Goal: Information Seeking & Learning: Compare options

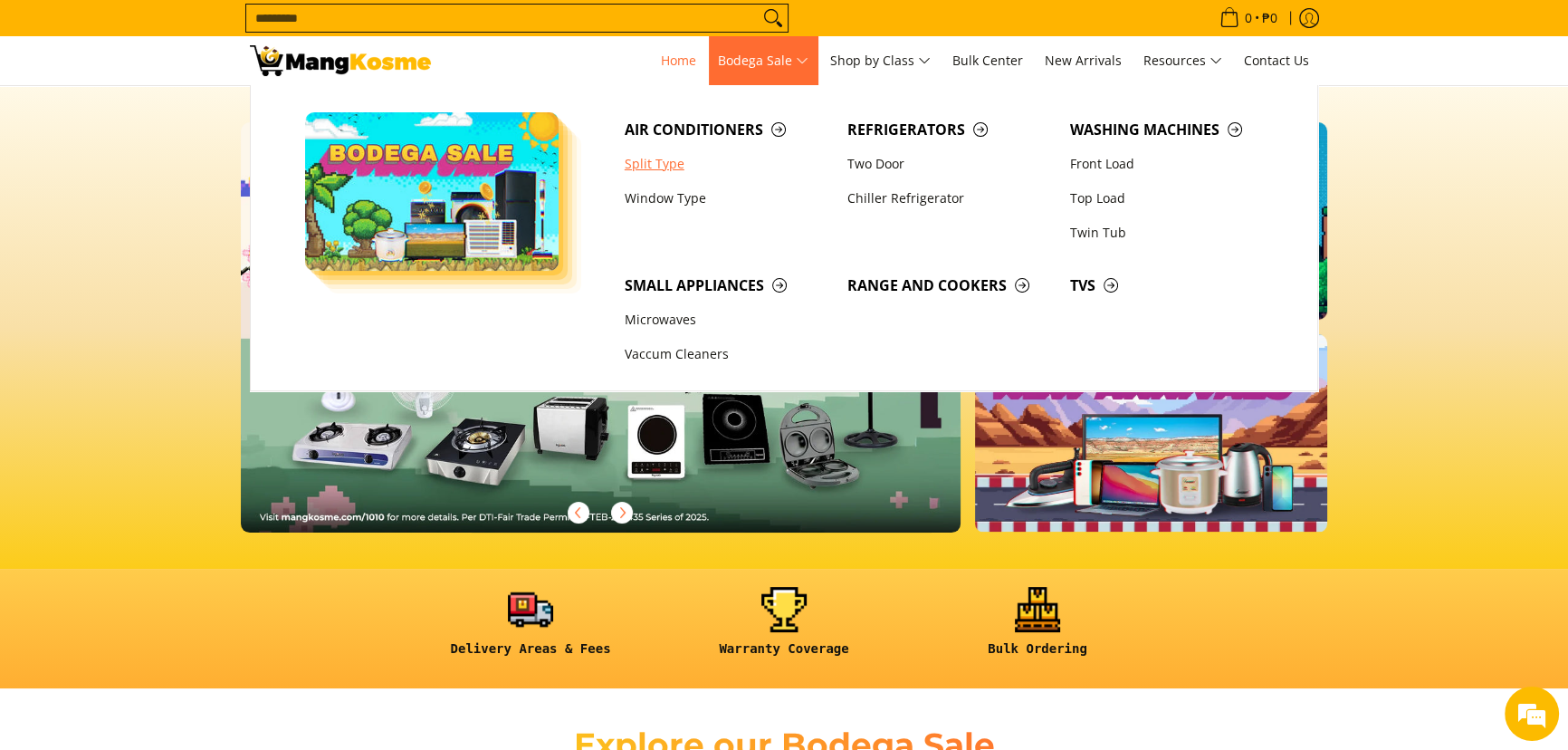
scroll to position [0, 2938]
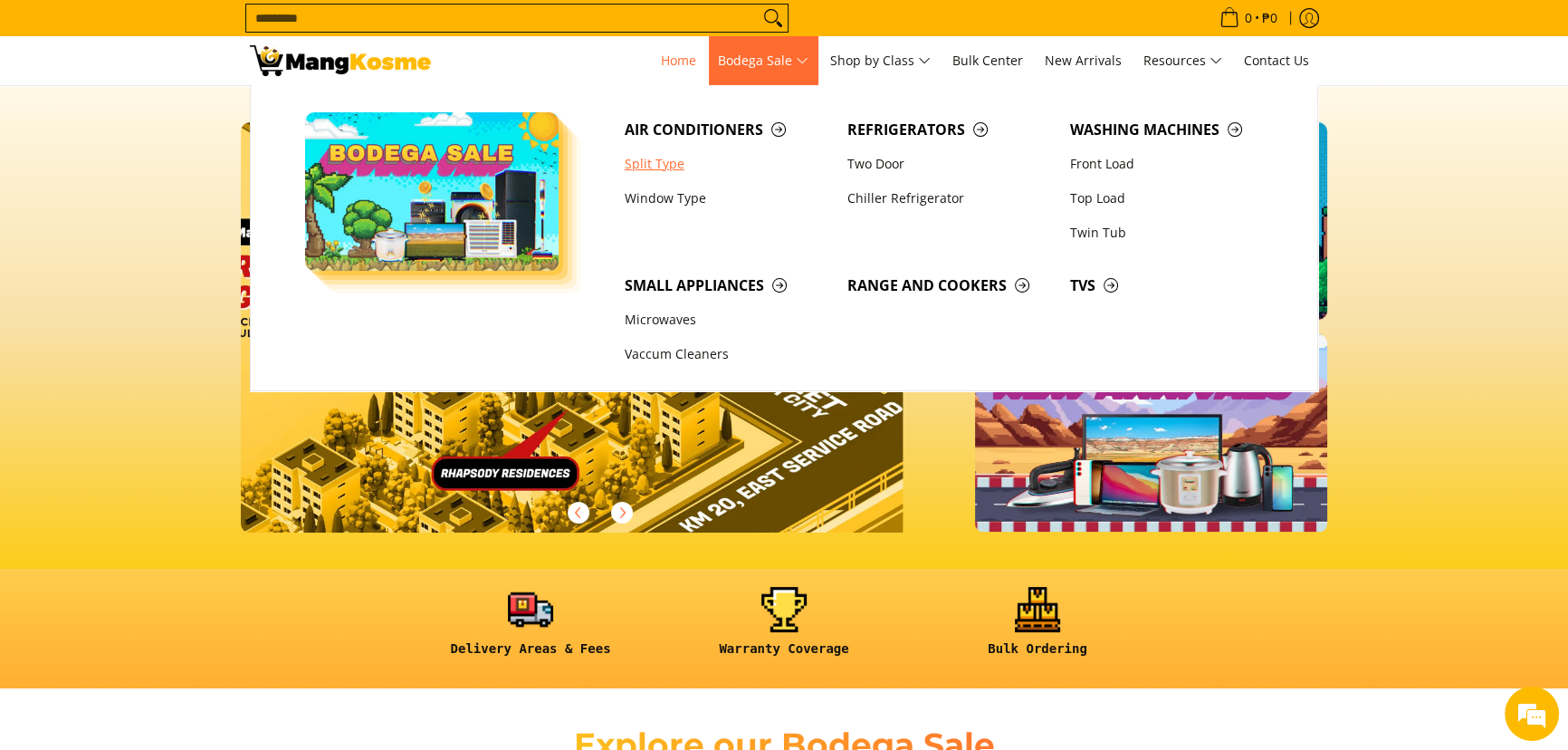
click at [675, 155] on link "Split Type" at bounding box center [728, 164] width 223 height 35
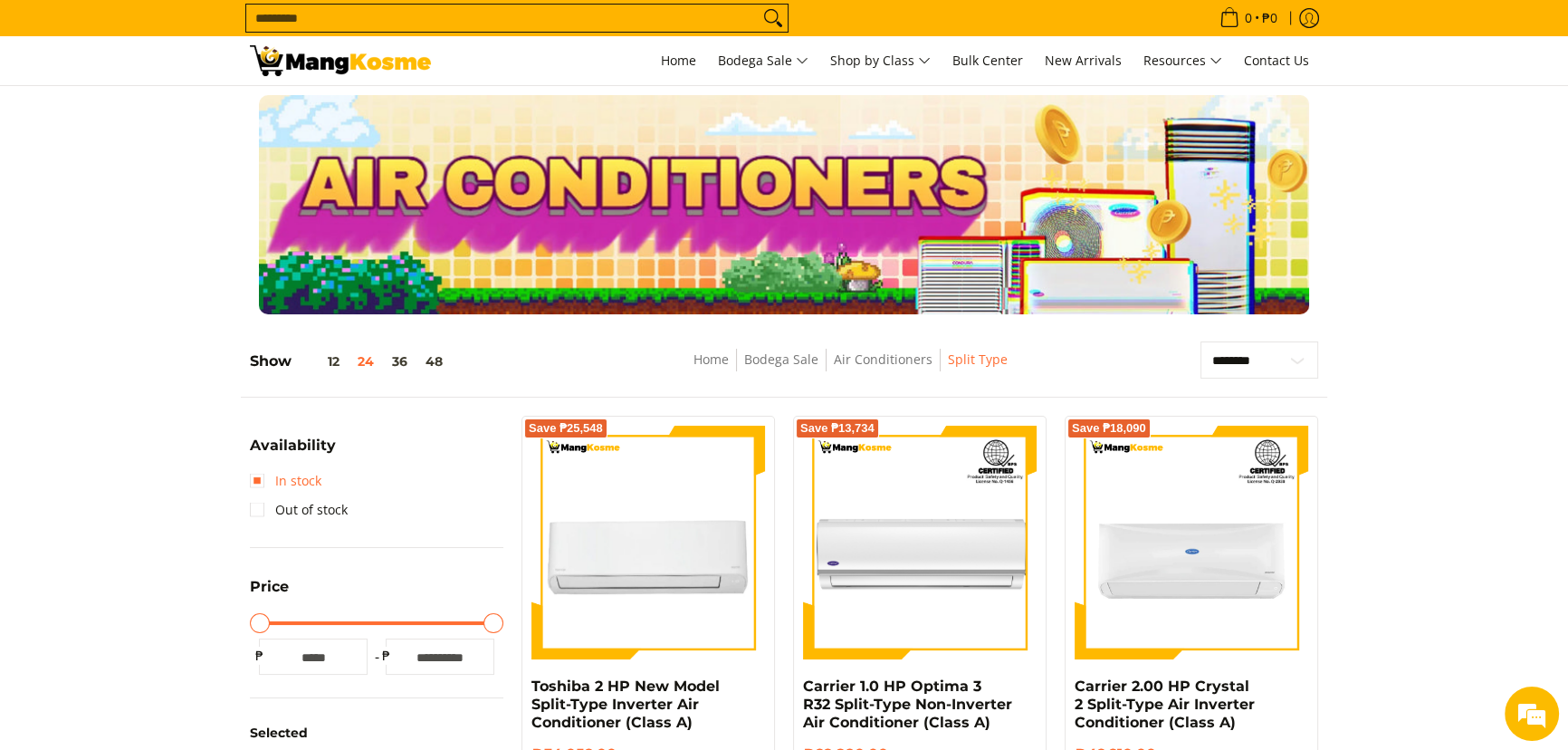
click at [304, 483] on link "In stock" at bounding box center [285, 481] width 71 height 29
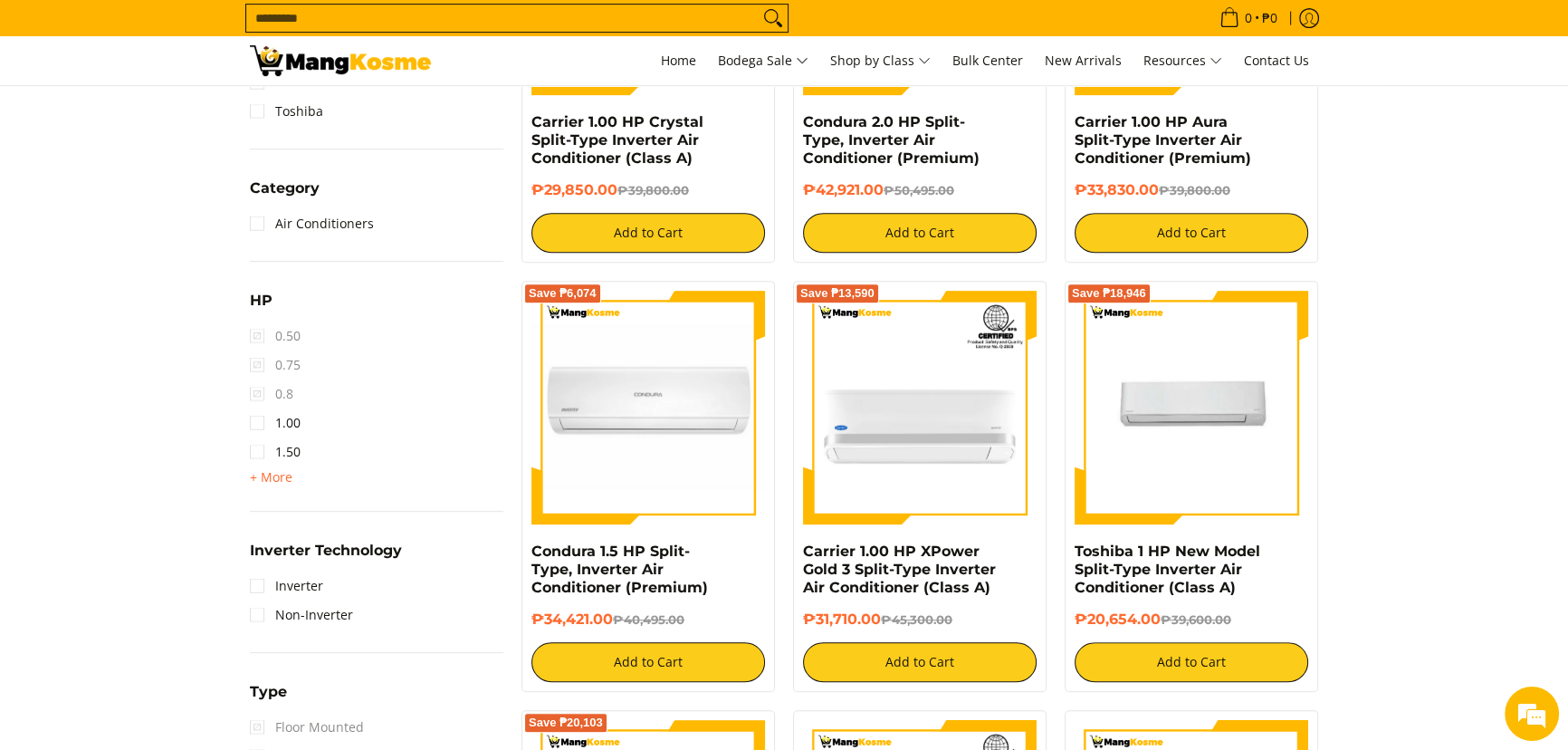
scroll to position [996, 0]
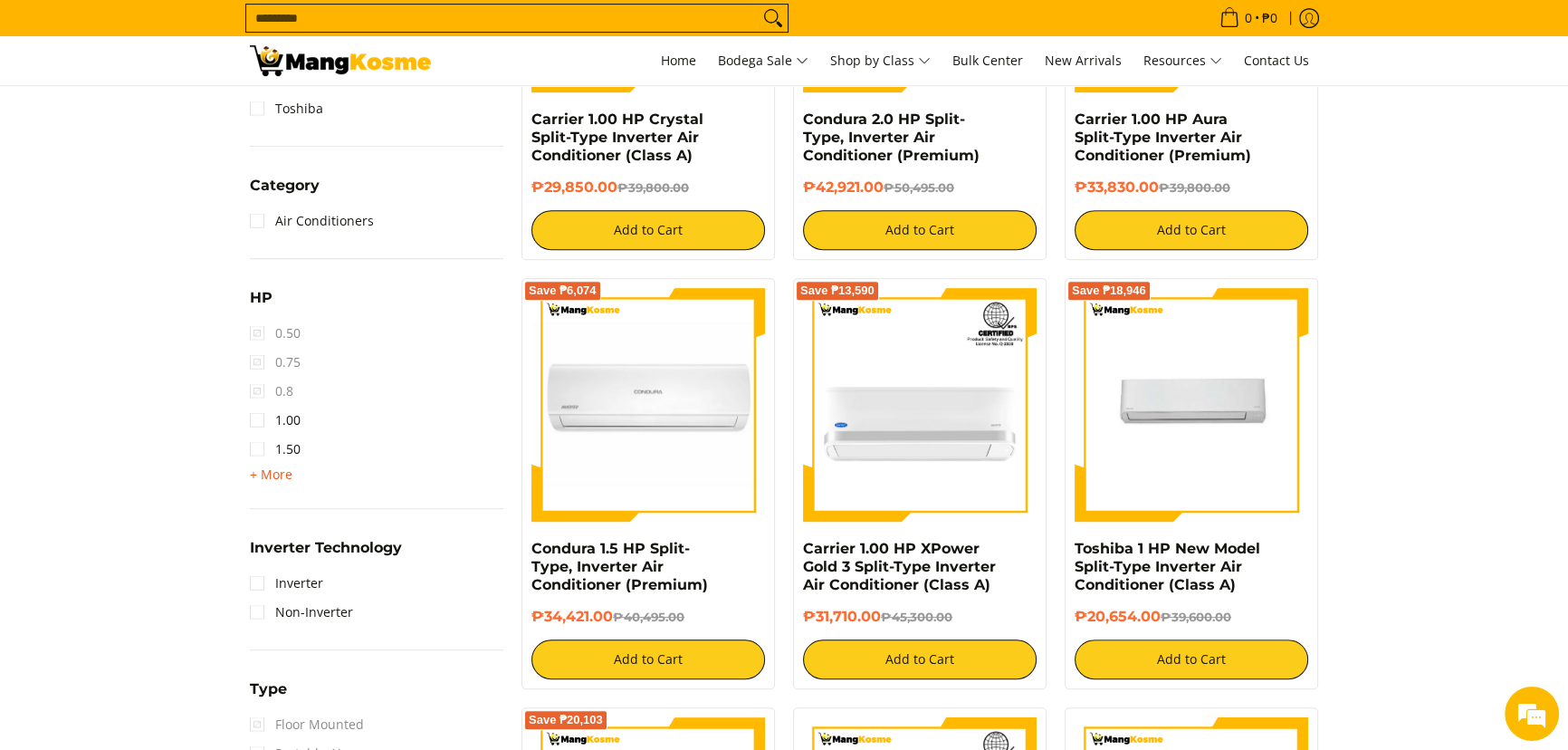
click at [276, 474] on span "+ More" at bounding box center [271, 475] width 43 height 15
click at [290, 508] on link "2.50" at bounding box center [274, 508] width 50 height 29
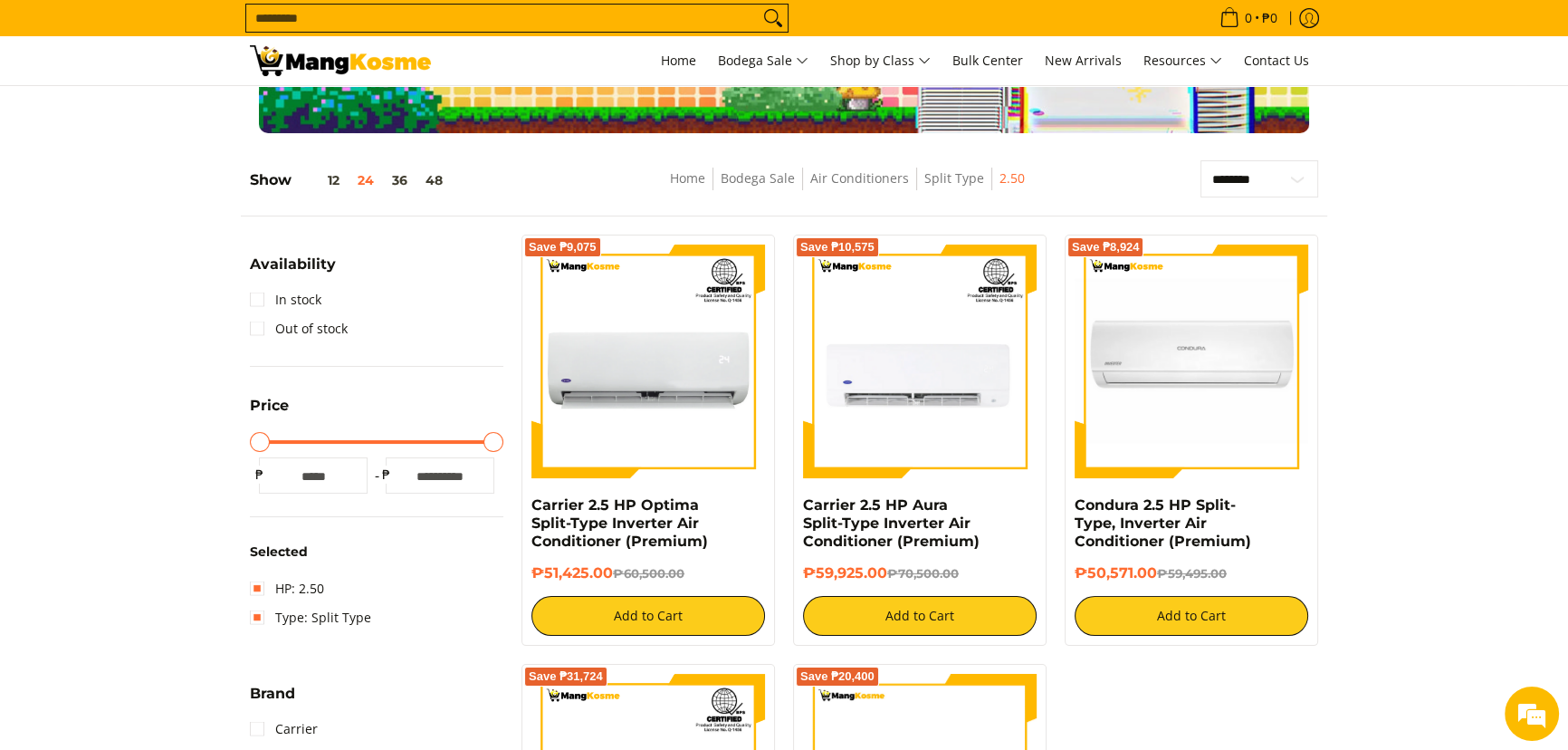
scroll to position [172, 0]
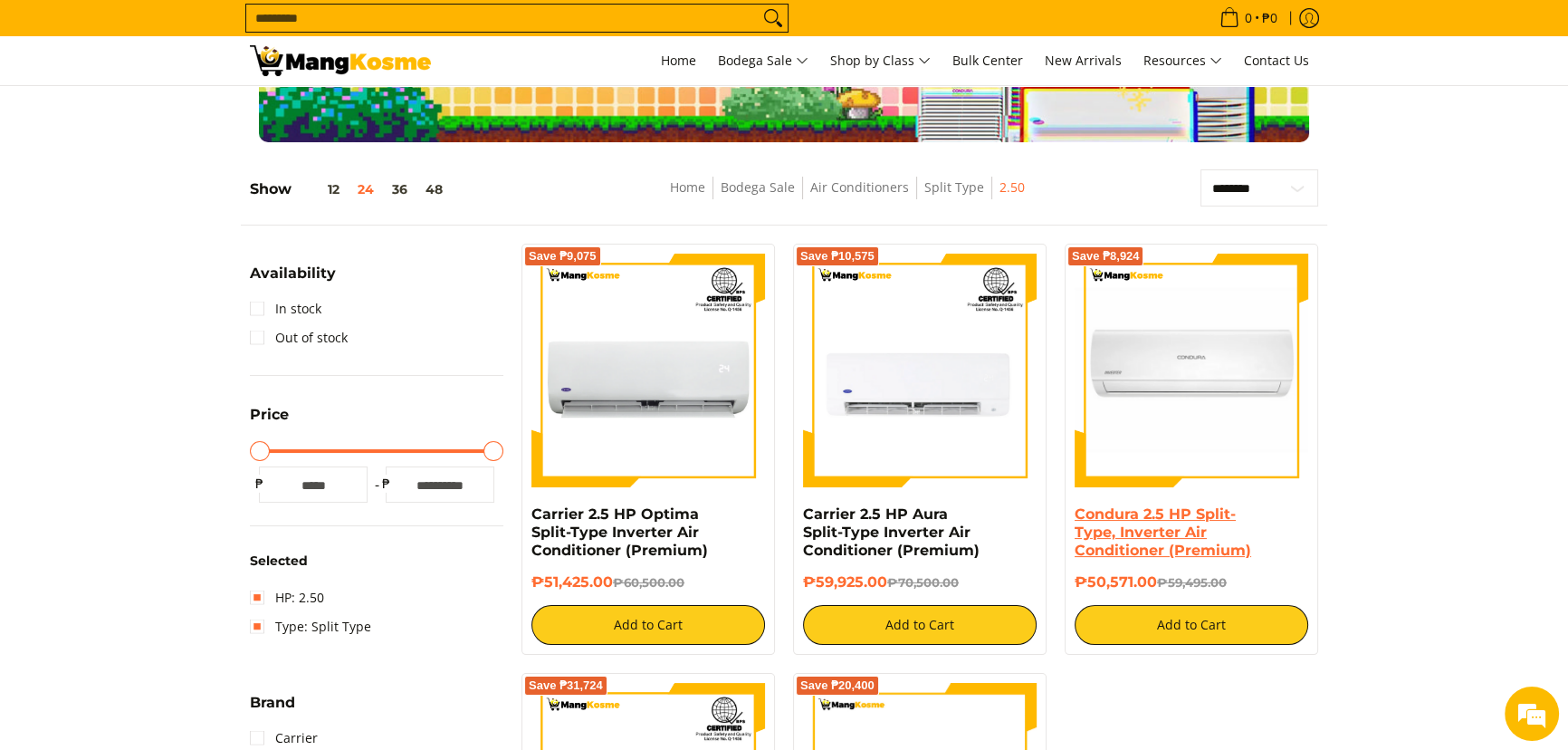
click at [1224, 548] on link "Condura 2.5 HP Split-Type, Inverter Air Conditioner (Premium)" at bounding box center [1163, 532] width 176 height 53
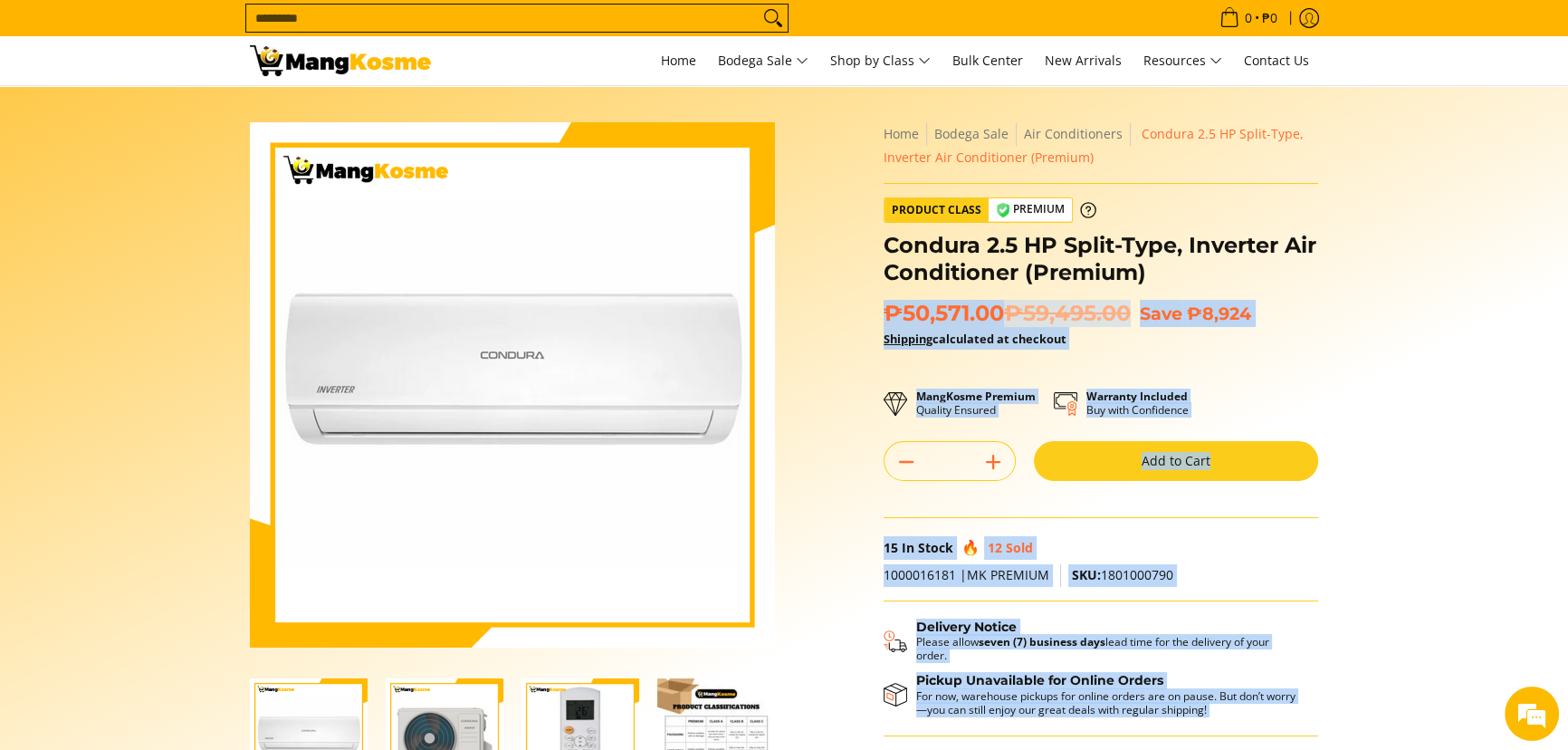
drag, startPoint x: 1183, startPoint y: 273, endPoint x: 878, endPoint y: 241, distance: 306.7
click at [878, 241] on div "**********" at bounding box center [1101, 460] width 453 height 676
copy form "**********"
drag, startPoint x: 1444, startPoint y: 370, endPoint x: 1438, endPoint y: 362, distance: 10.0
click at [1443, 370] on section "Skip to Main Content Enable zoom Disable zoom Enable zoom Disable zoom Enable z…" at bounding box center [784, 499] width 1568 height 827
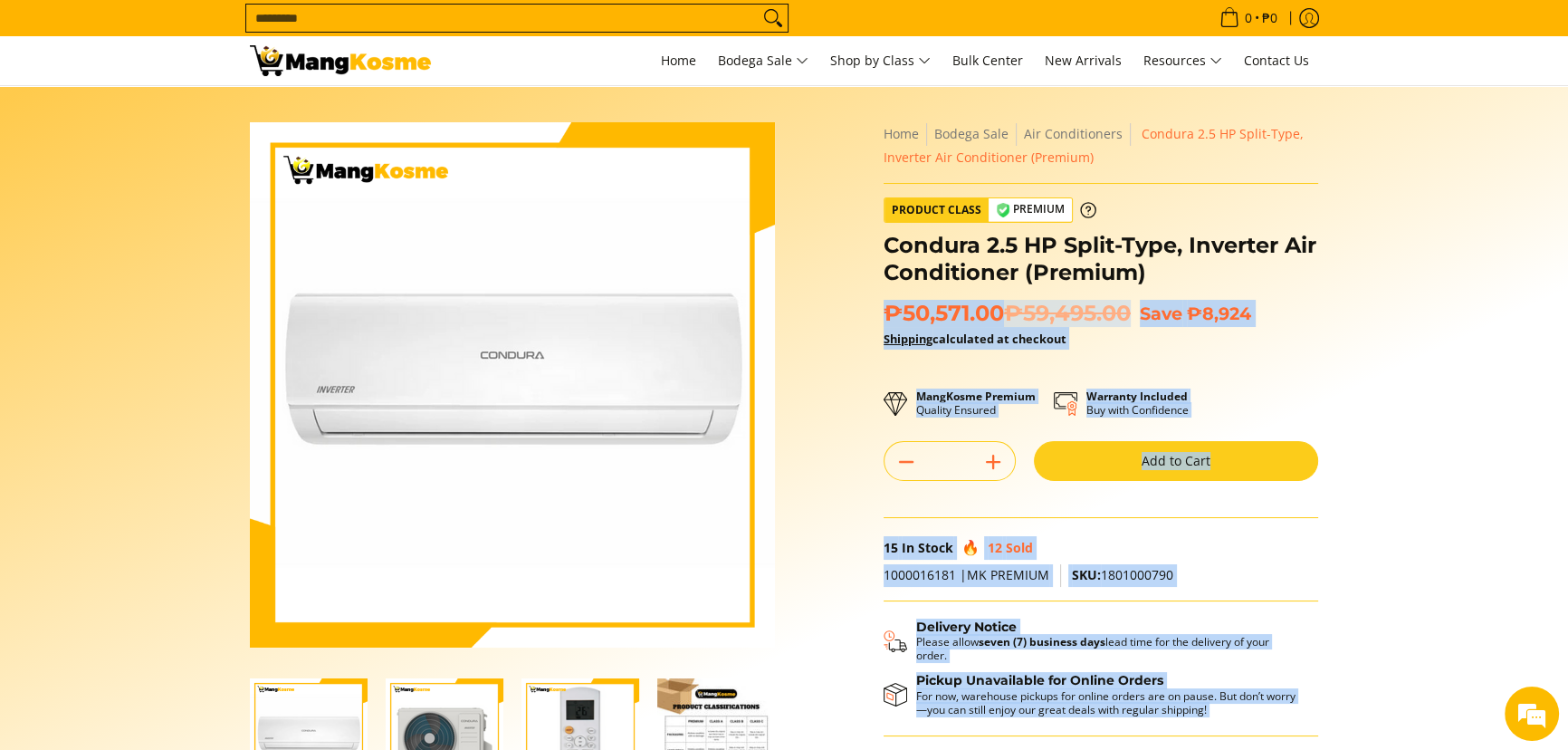
click at [1416, 327] on section "Skip to Main Content Enable zoom Disable zoom Enable zoom Disable zoom Enable z…" at bounding box center [784, 499] width 1568 height 827
drag, startPoint x: 1443, startPoint y: 278, endPoint x: 1339, endPoint y: 157, distance: 159.6
click at [1339, 157] on section "Skip to Main Content Enable zoom Disable zoom Enable zoom Disable zoom Enable z…" at bounding box center [784, 499] width 1568 height 827
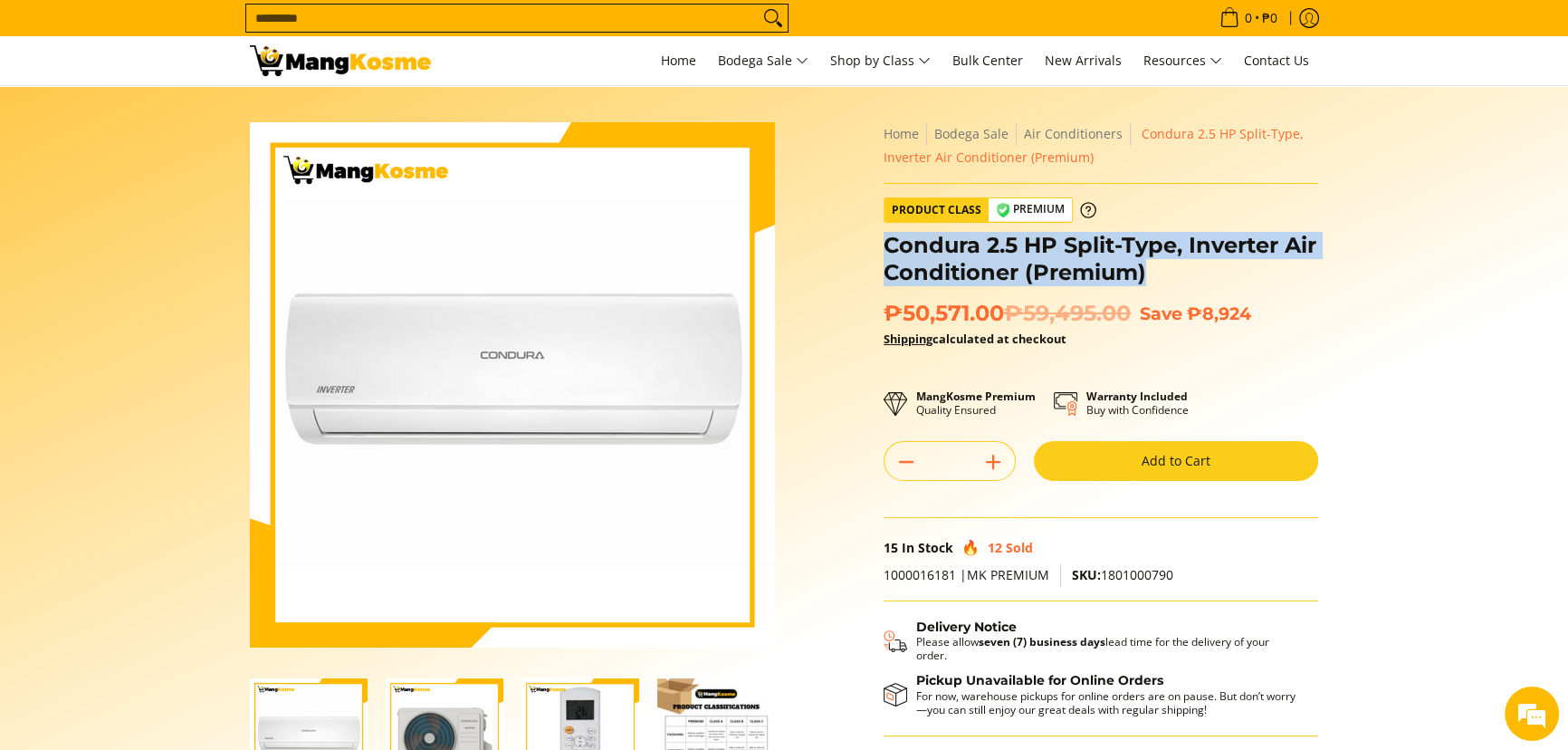
drag, startPoint x: 884, startPoint y: 244, endPoint x: 1192, endPoint y: 278, distance: 309.9
click at [1192, 278] on h1 "Condura 2.5 HP Split-Type, Inverter Air Conditioner (Premium)" at bounding box center [1101, 259] width 434 height 54
copy h1 "Condura 2.5 HP Split-Type, Inverter Air Conditioner (Premium)"
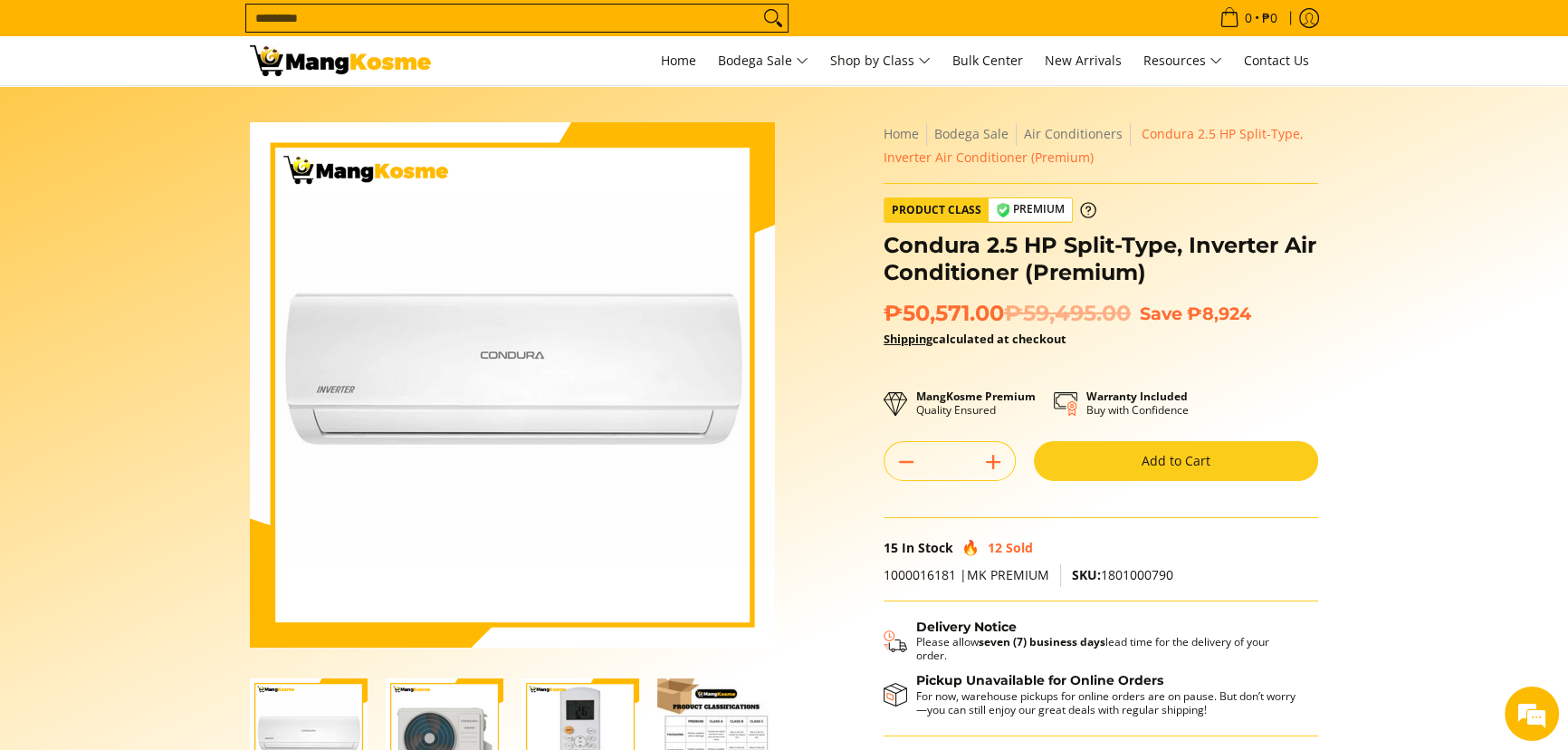
click at [1124, 572] on span "SKU: 1801000790" at bounding box center [1123, 574] width 101 height 17
copy span "1801000790"
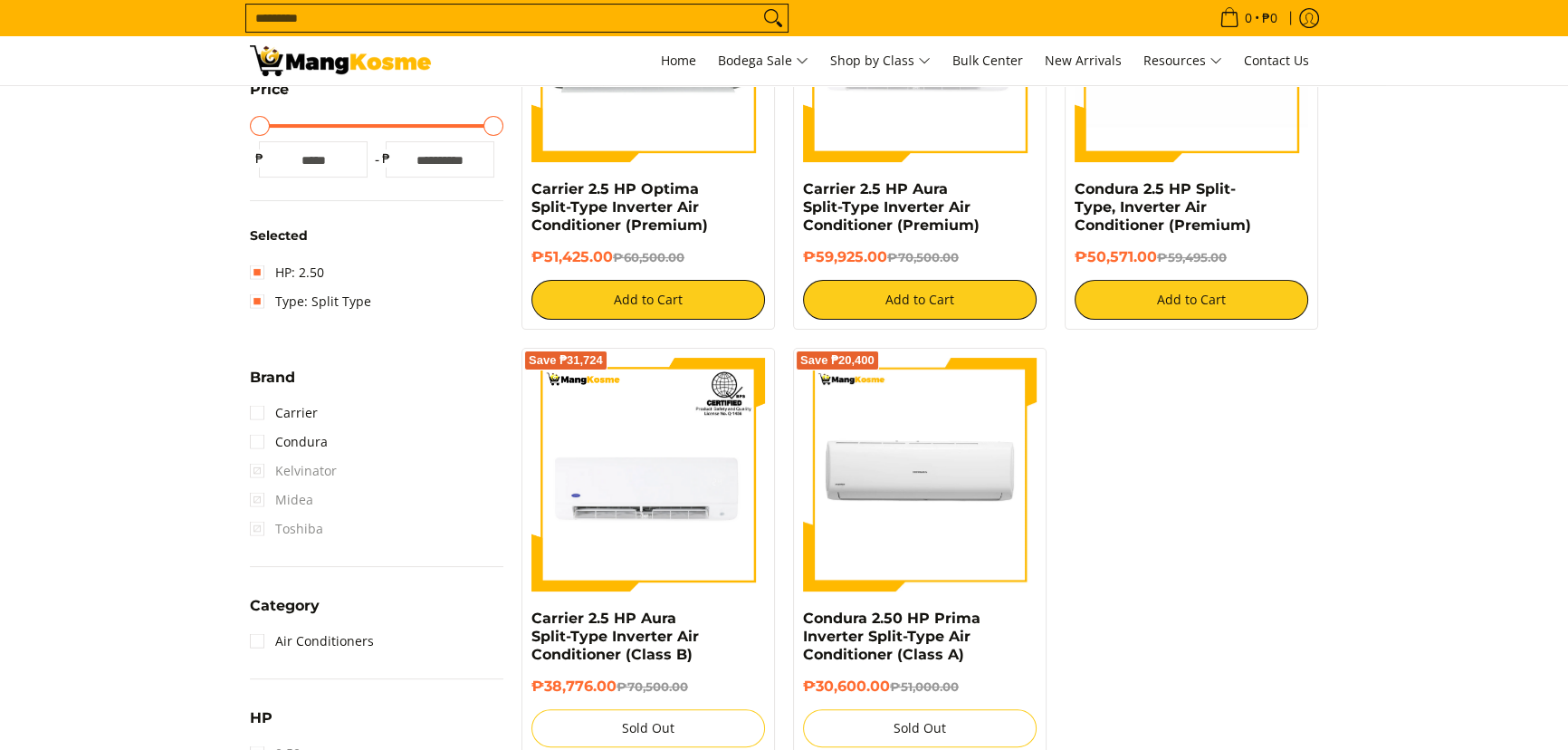
scroll to position [502, 0]
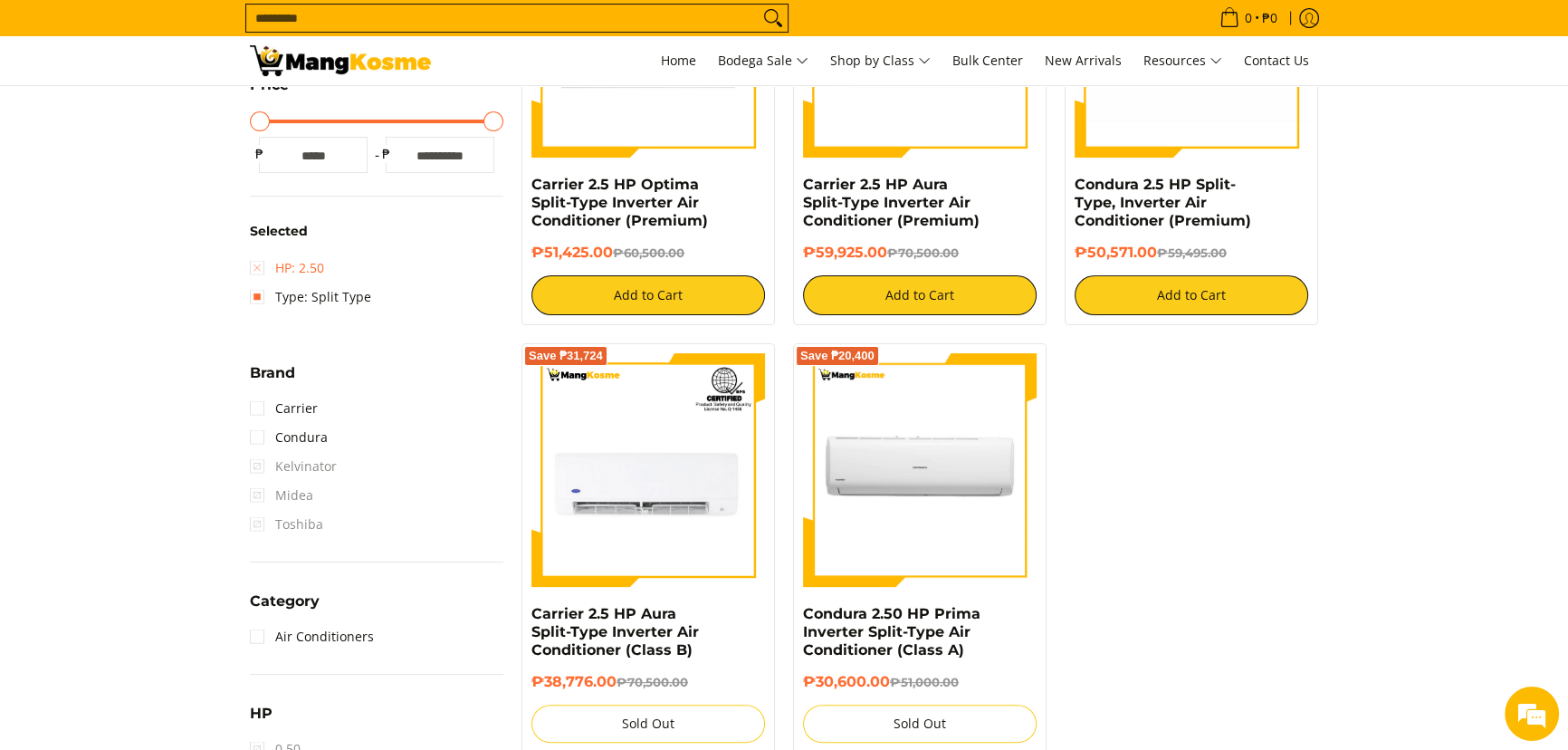
click at [297, 268] on link "HP: 2.50" at bounding box center [286, 268] width 74 height 29
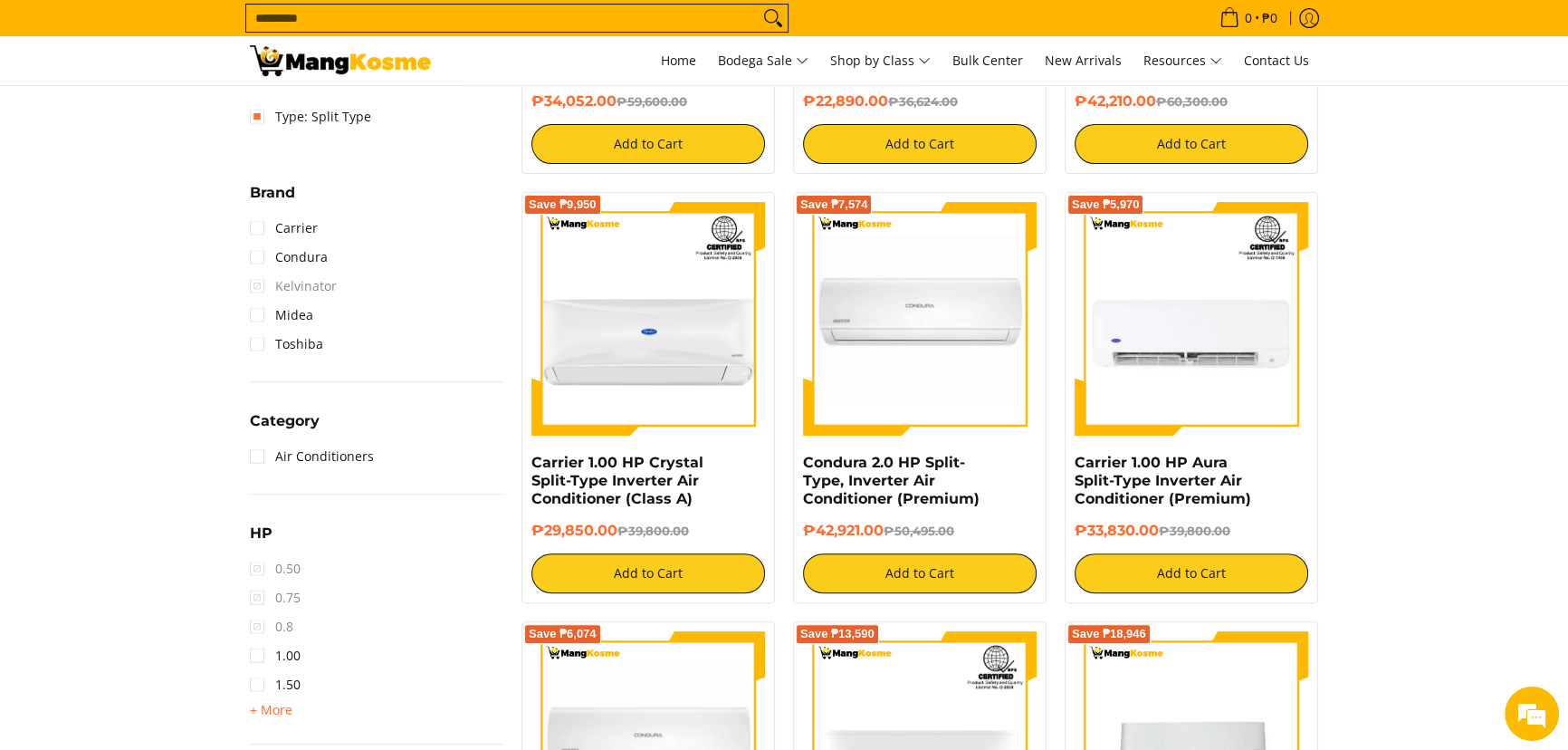
scroll to position [749, 0]
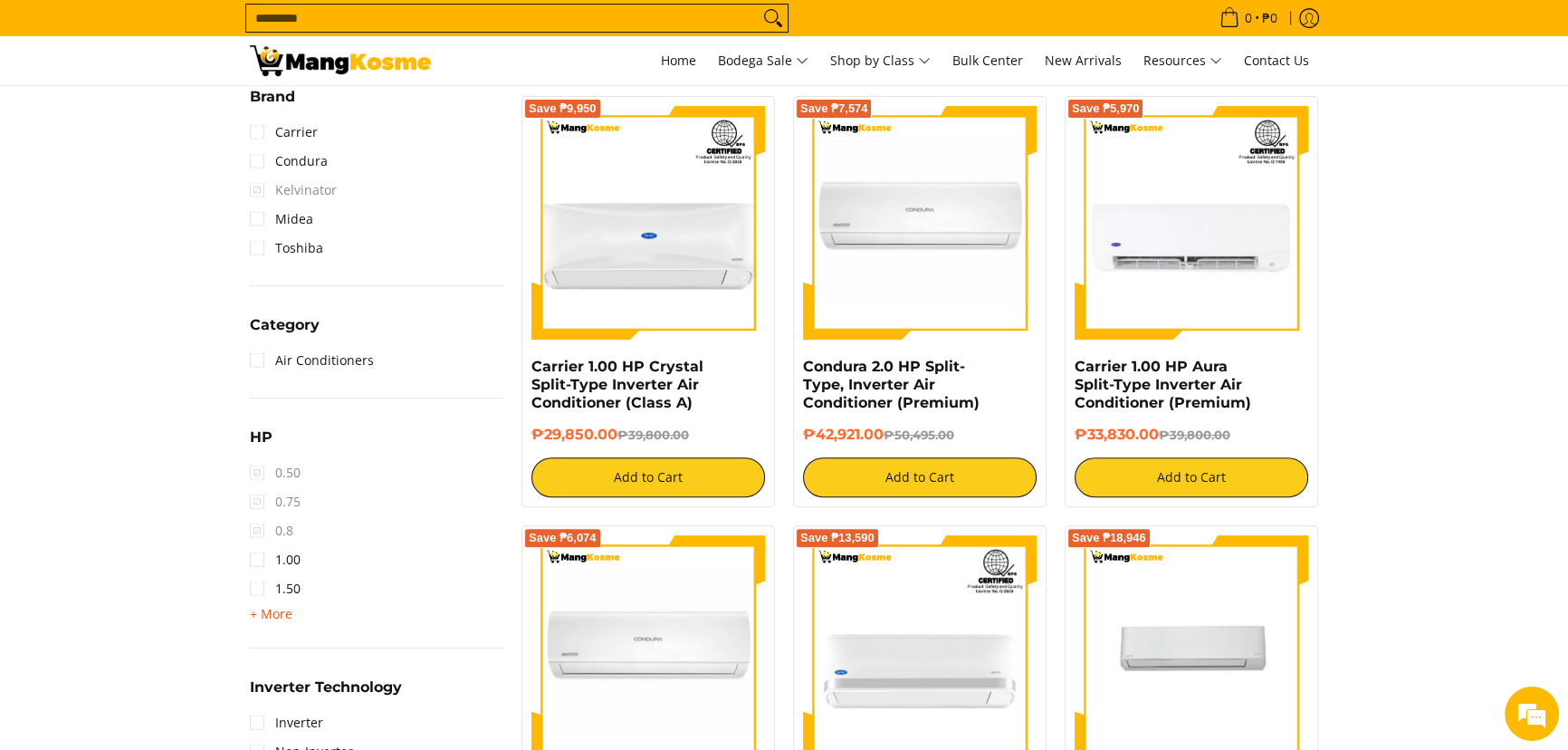
click at [285, 610] on span "+ More" at bounding box center [271, 615] width 43 height 15
click at [290, 616] on link "2.00" at bounding box center [274, 618] width 50 height 29
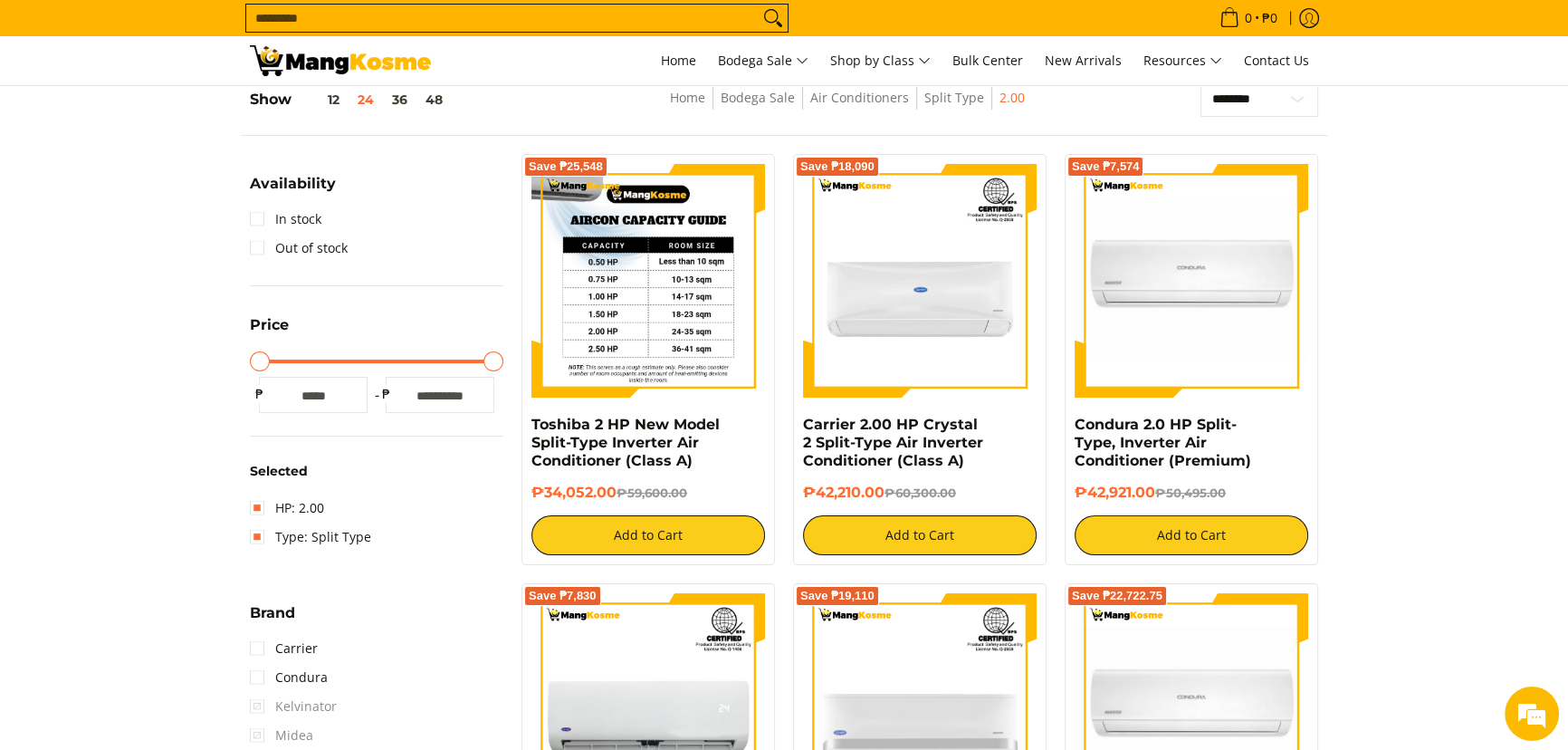
scroll to position [254, 0]
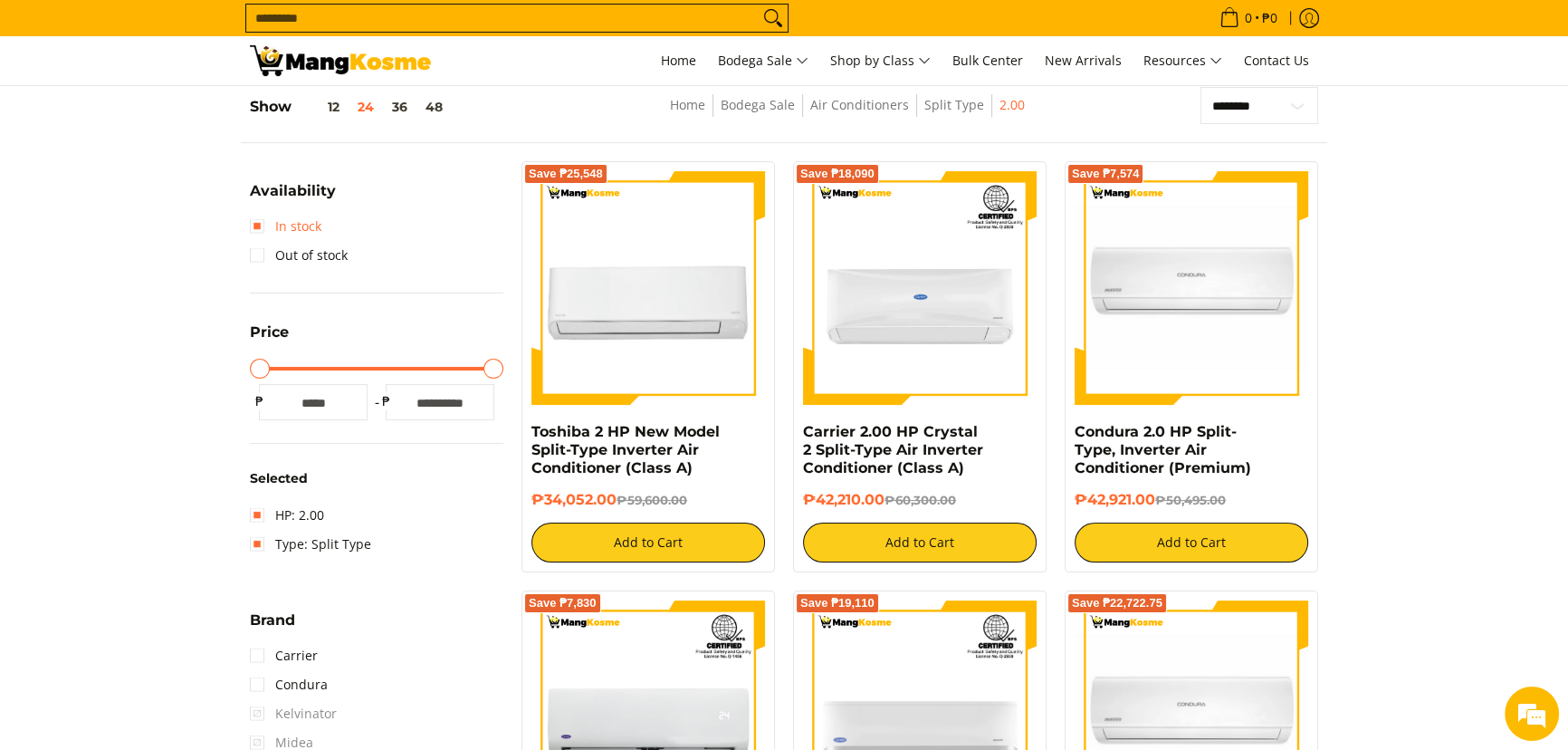
click at [282, 222] on link "In stock" at bounding box center [285, 227] width 71 height 29
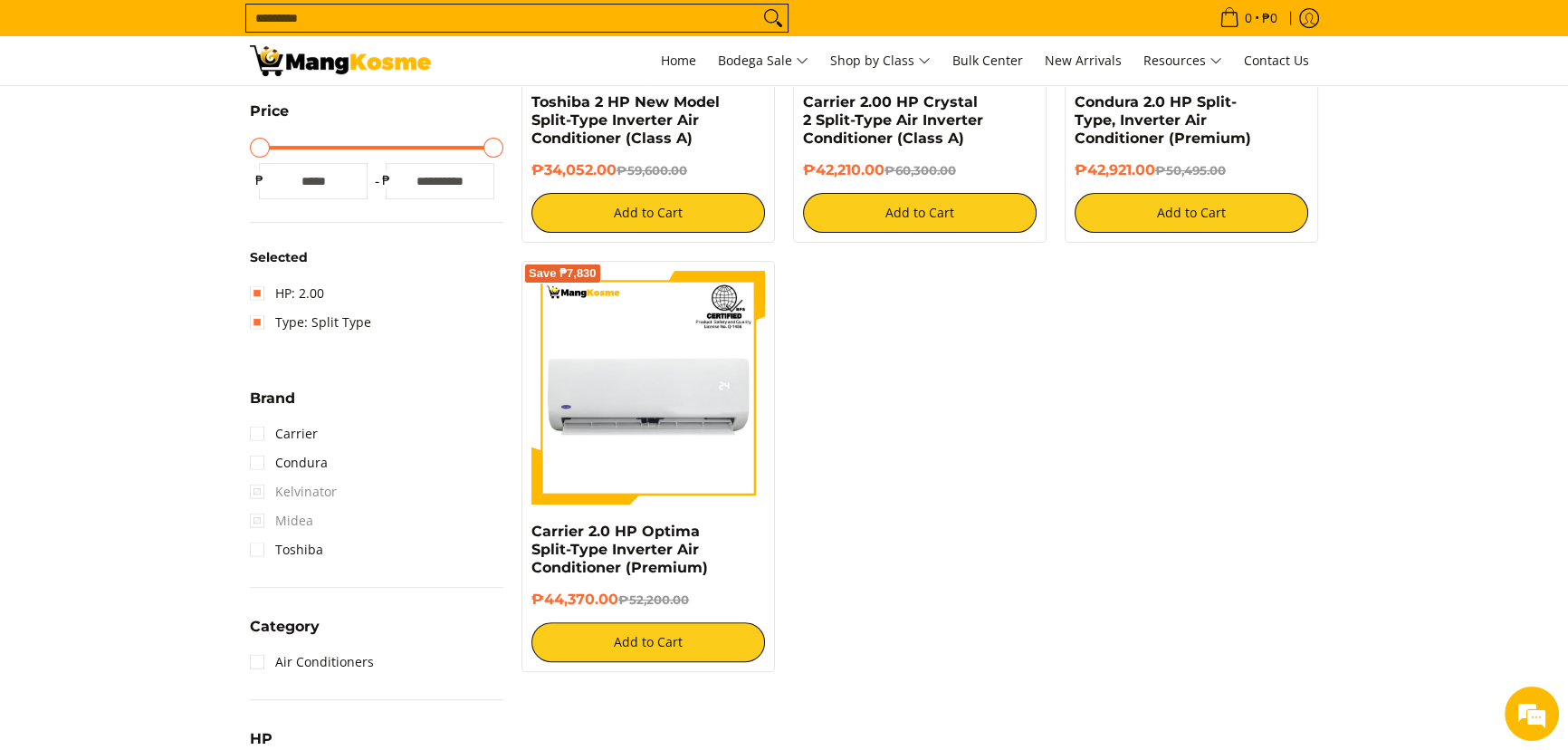
scroll to position [420, 0]
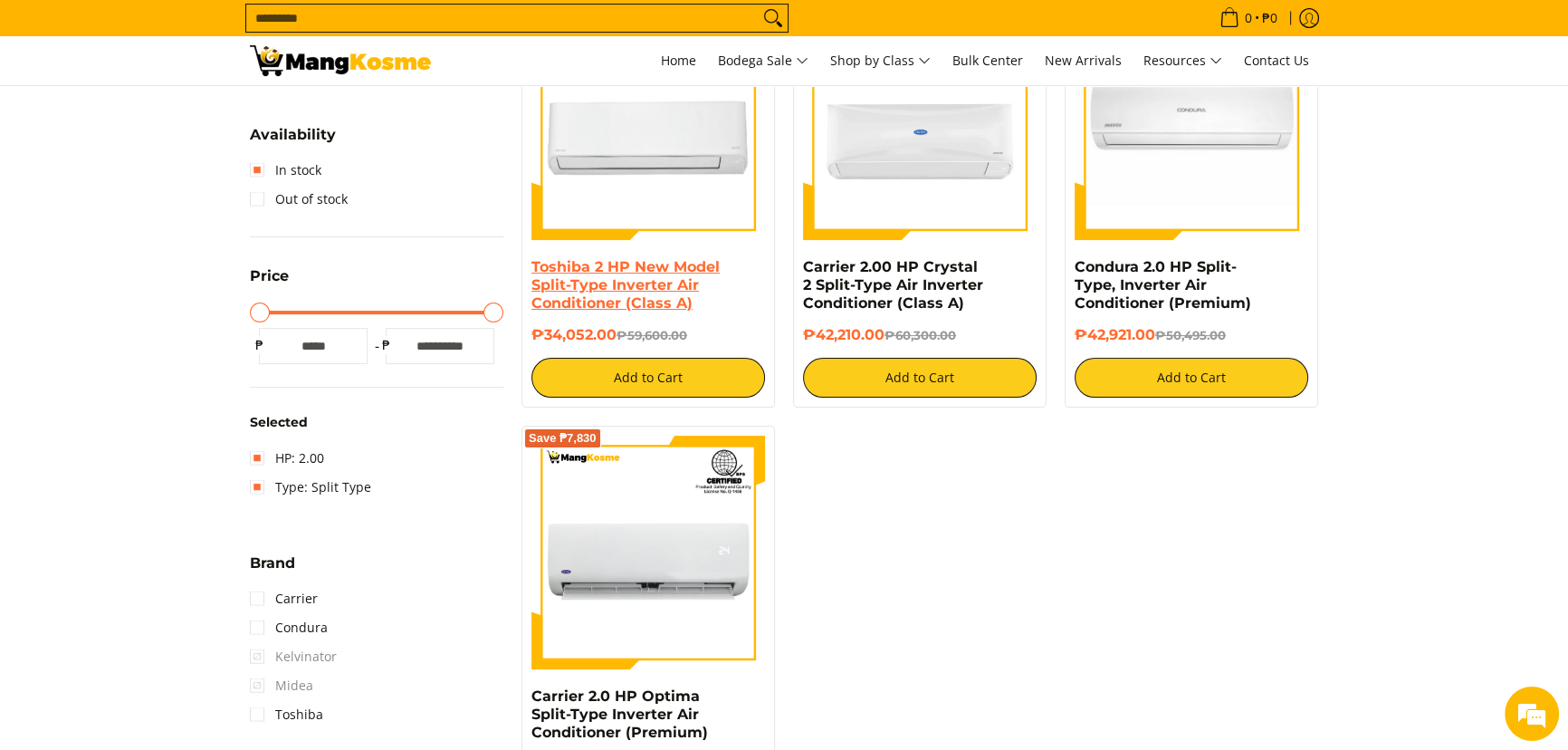
click at [683, 265] on link "Toshiba 2 HP New Model Split-Type Inverter Air Conditioner (Class A)" at bounding box center [625, 284] width 188 height 53
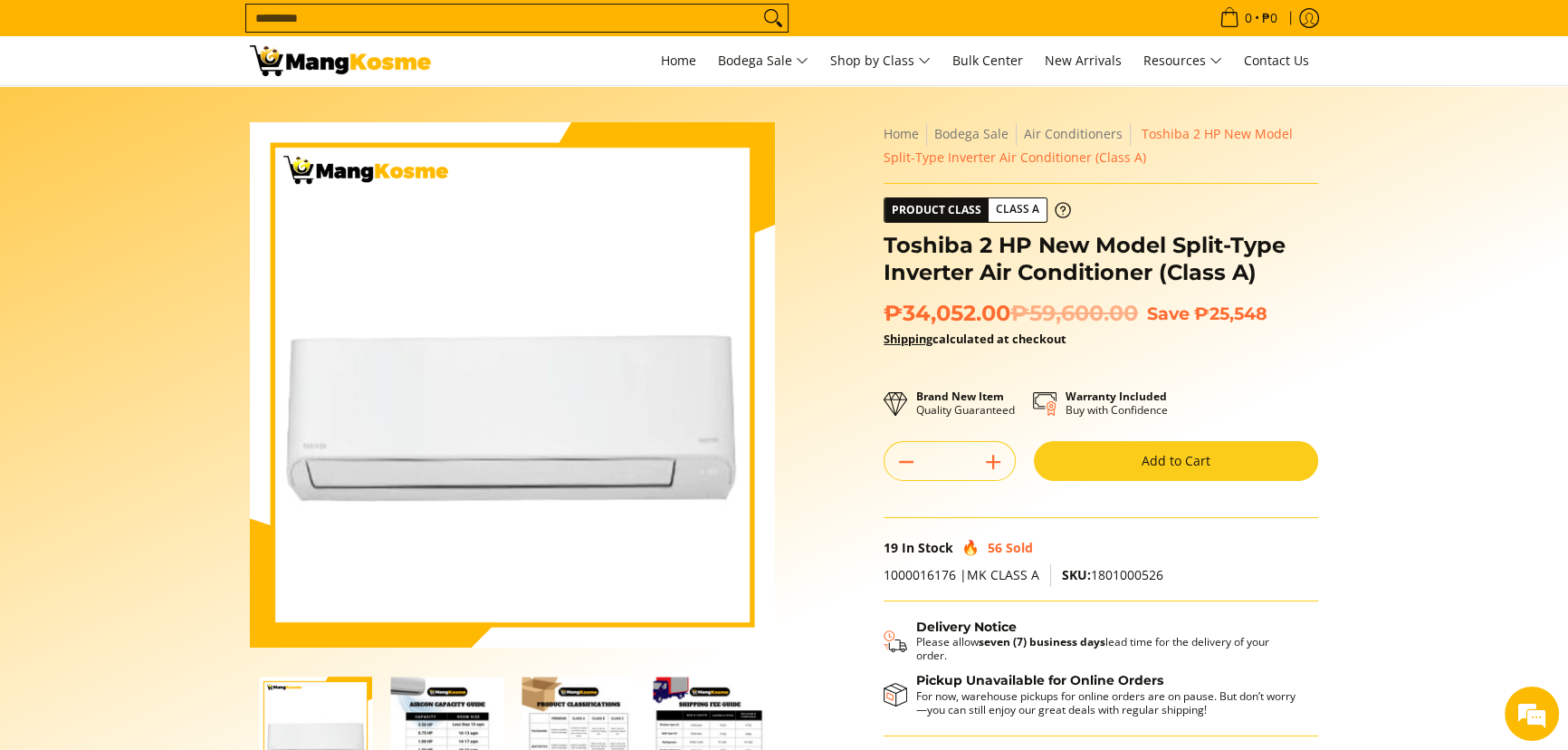
click at [1116, 578] on span "SKU: 1801000526" at bounding box center [1113, 574] width 101 height 17
copy span "1801000526"
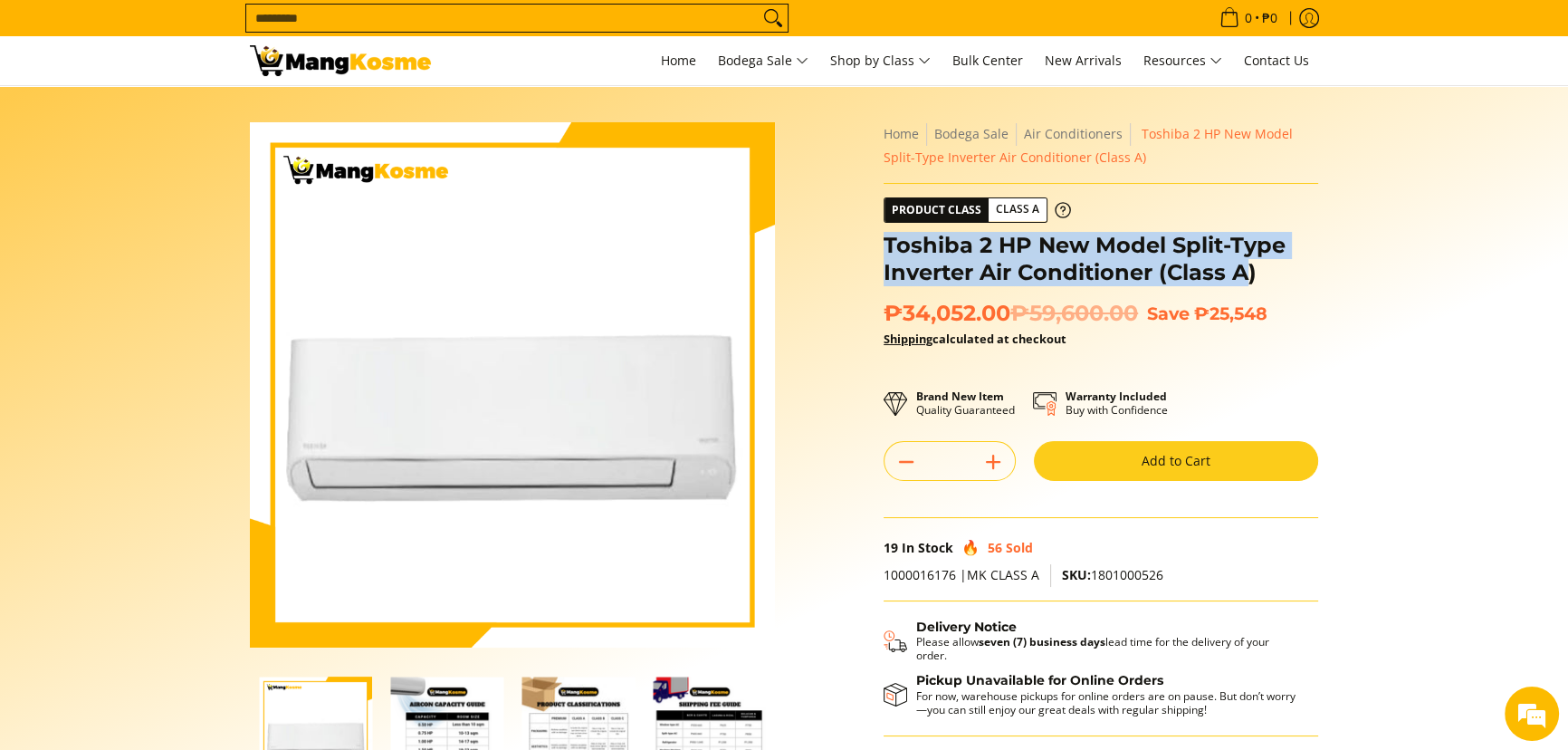
drag, startPoint x: 1252, startPoint y: 274, endPoint x: 884, endPoint y: 251, distance: 368.7
click at [884, 251] on h1 "Toshiba 2 HP New Model Split-Type Inverter Air Conditioner (Class A)" at bounding box center [1101, 259] width 434 height 54
copy h1 "Toshiba 2 HP New Model Split-Type Inverter Air Conditioner (Class A"
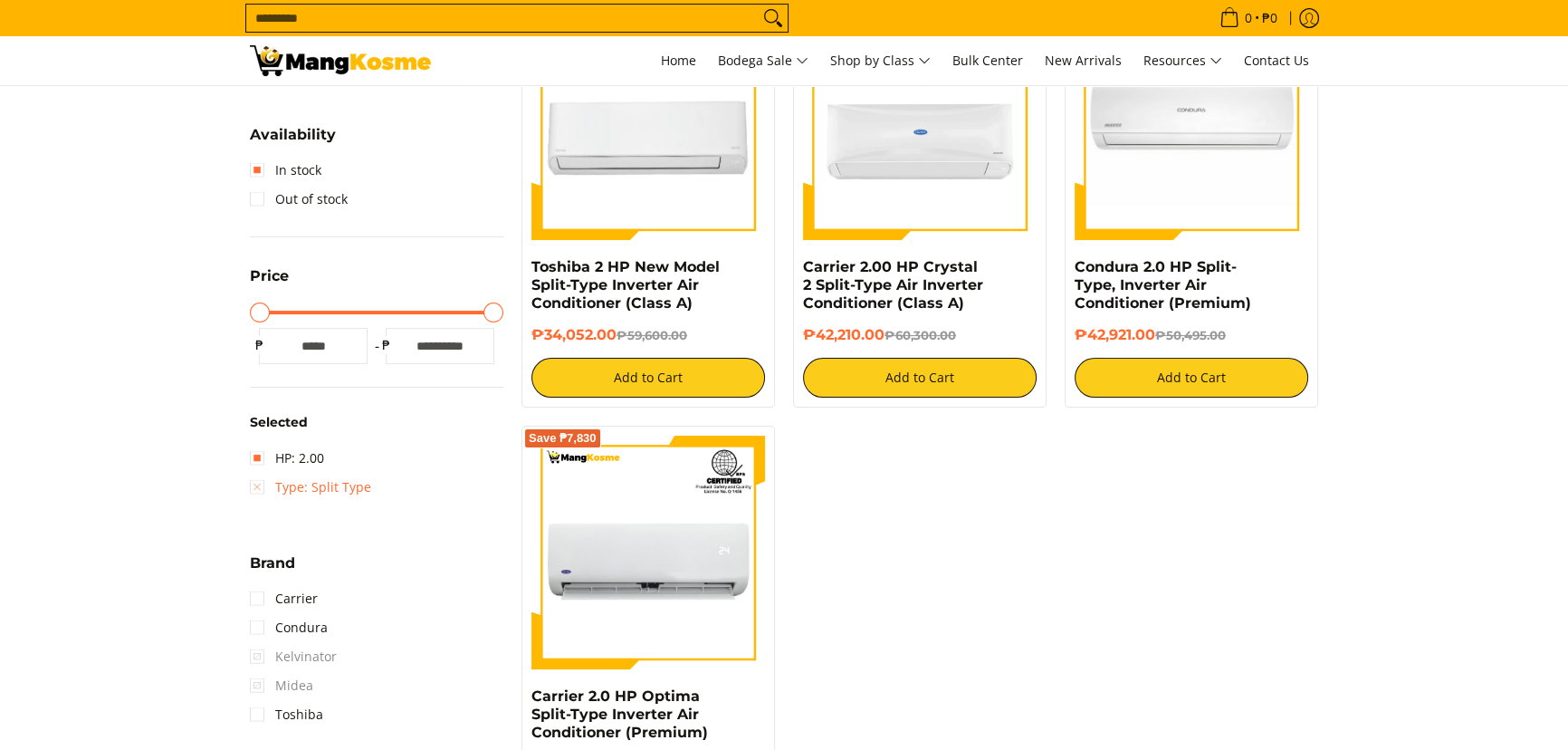
scroll to position [502, 0]
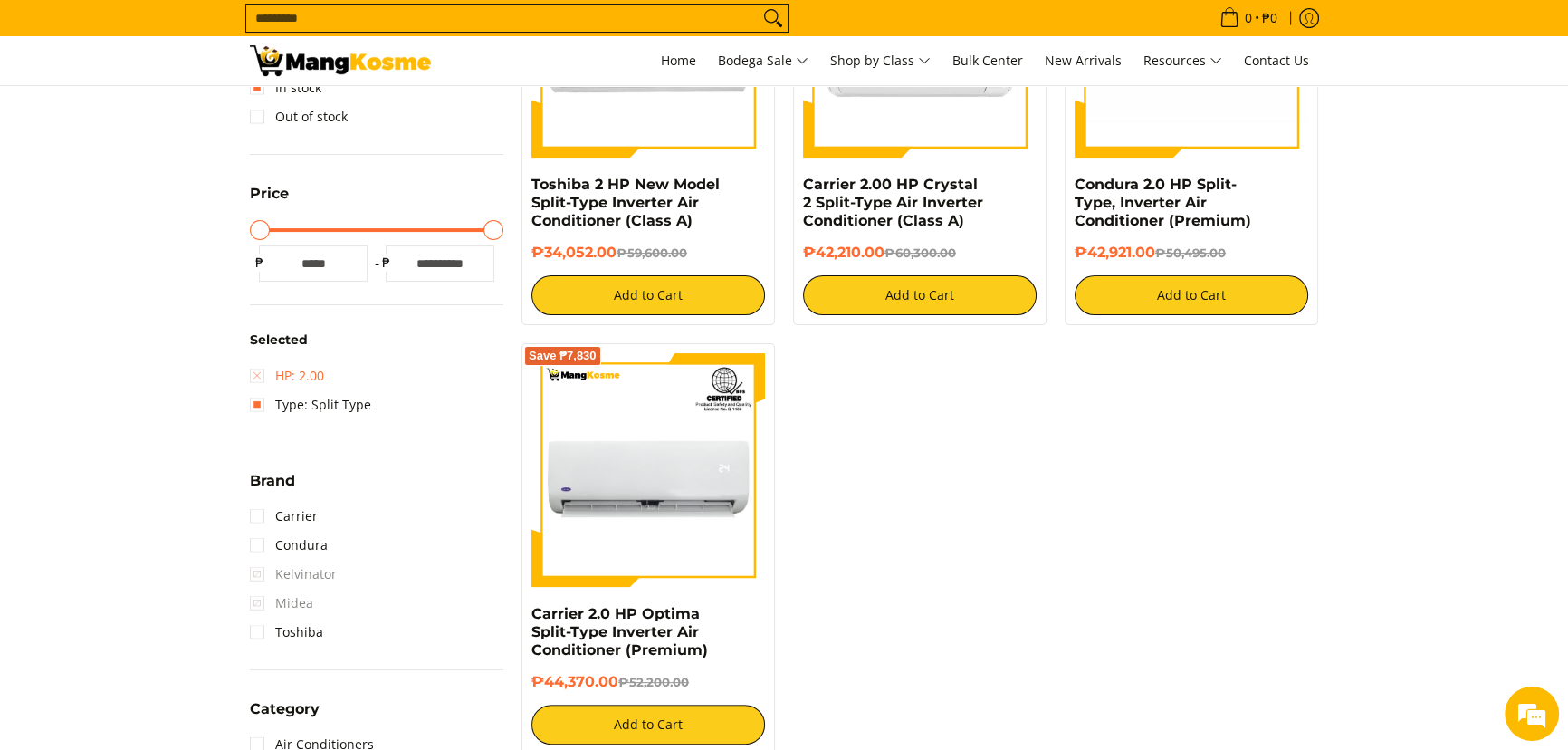
click at [303, 371] on link "HP: 2.00" at bounding box center [286, 376] width 74 height 29
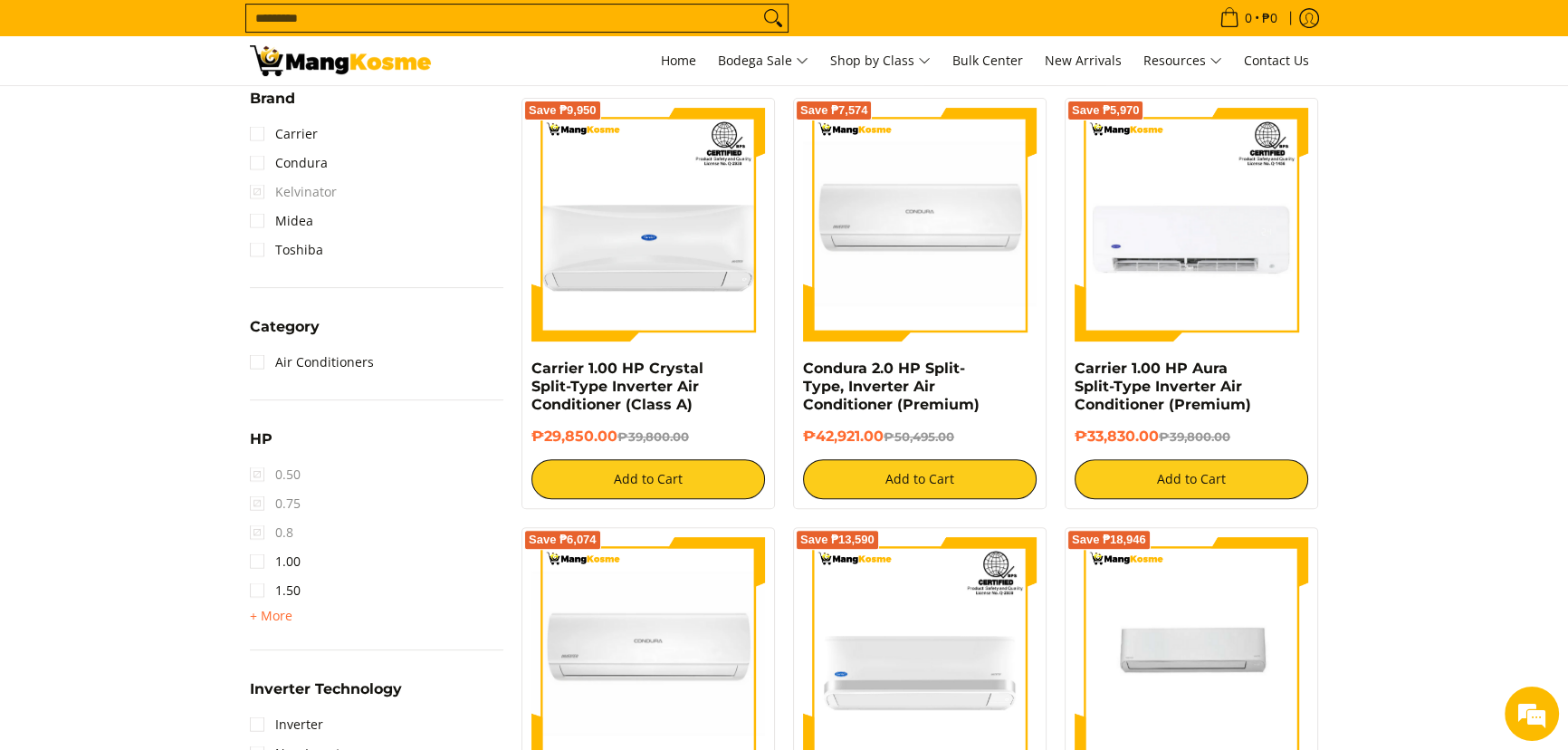
scroll to position [749, 0]
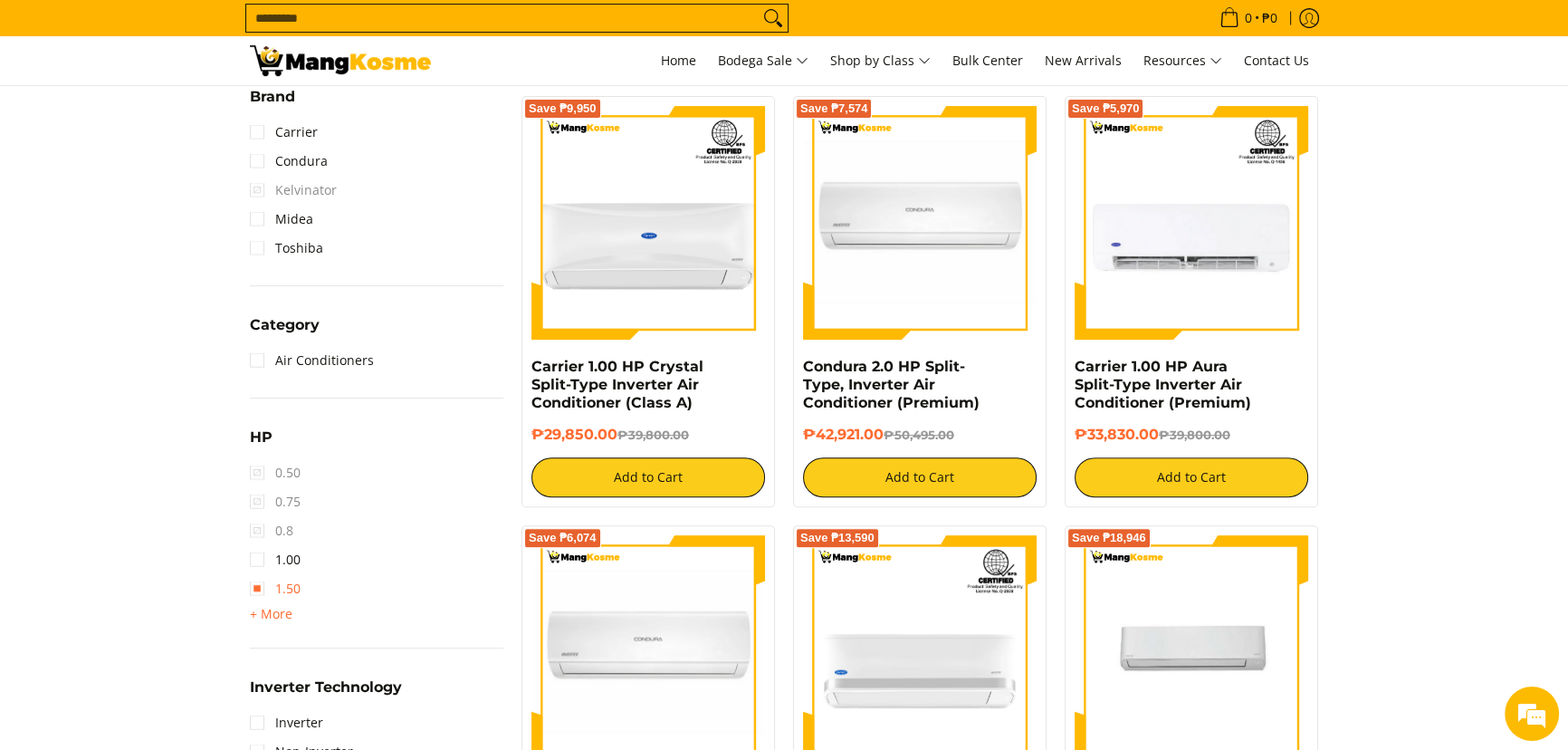
click at [295, 585] on link "1.50" at bounding box center [274, 589] width 50 height 29
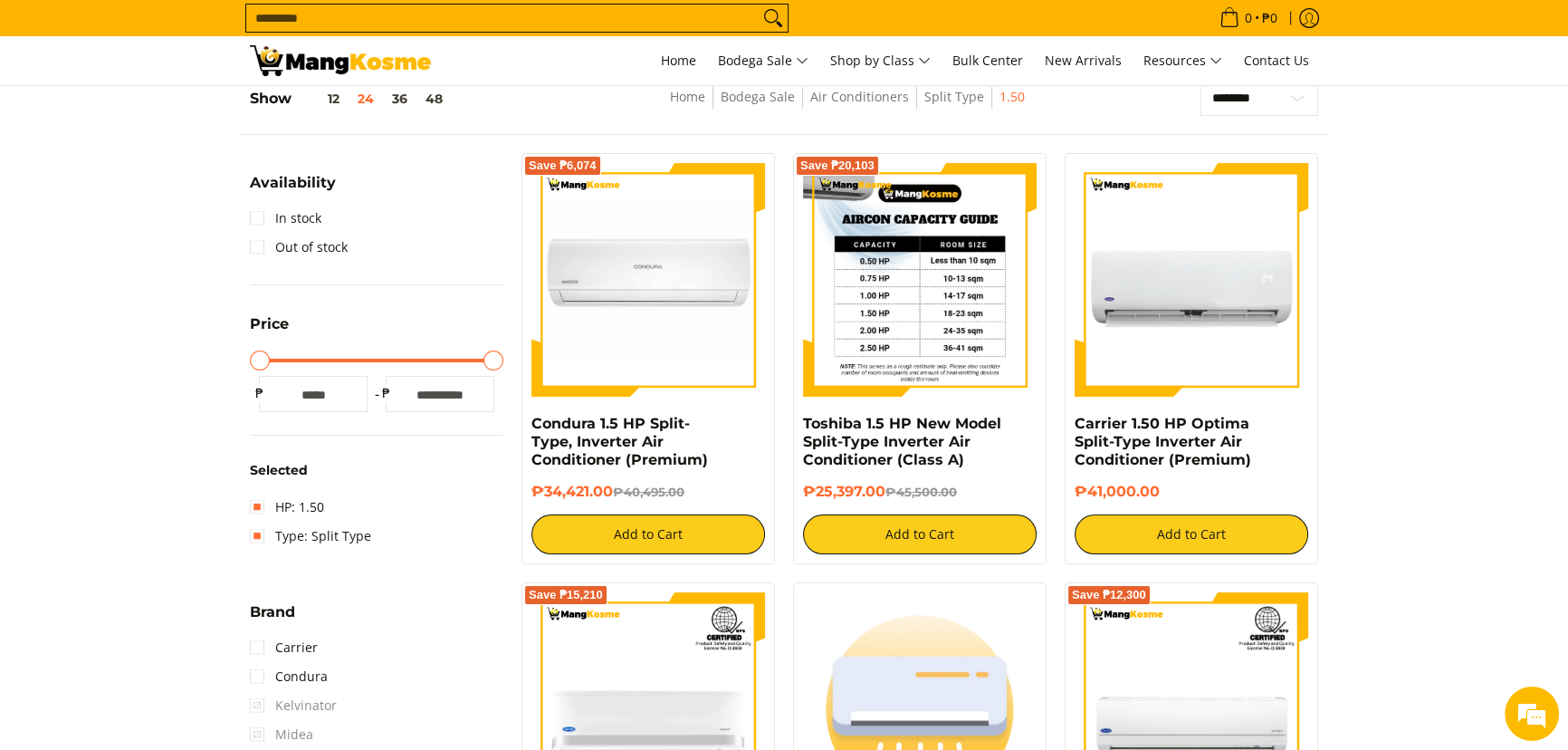
scroll to position [8, 0]
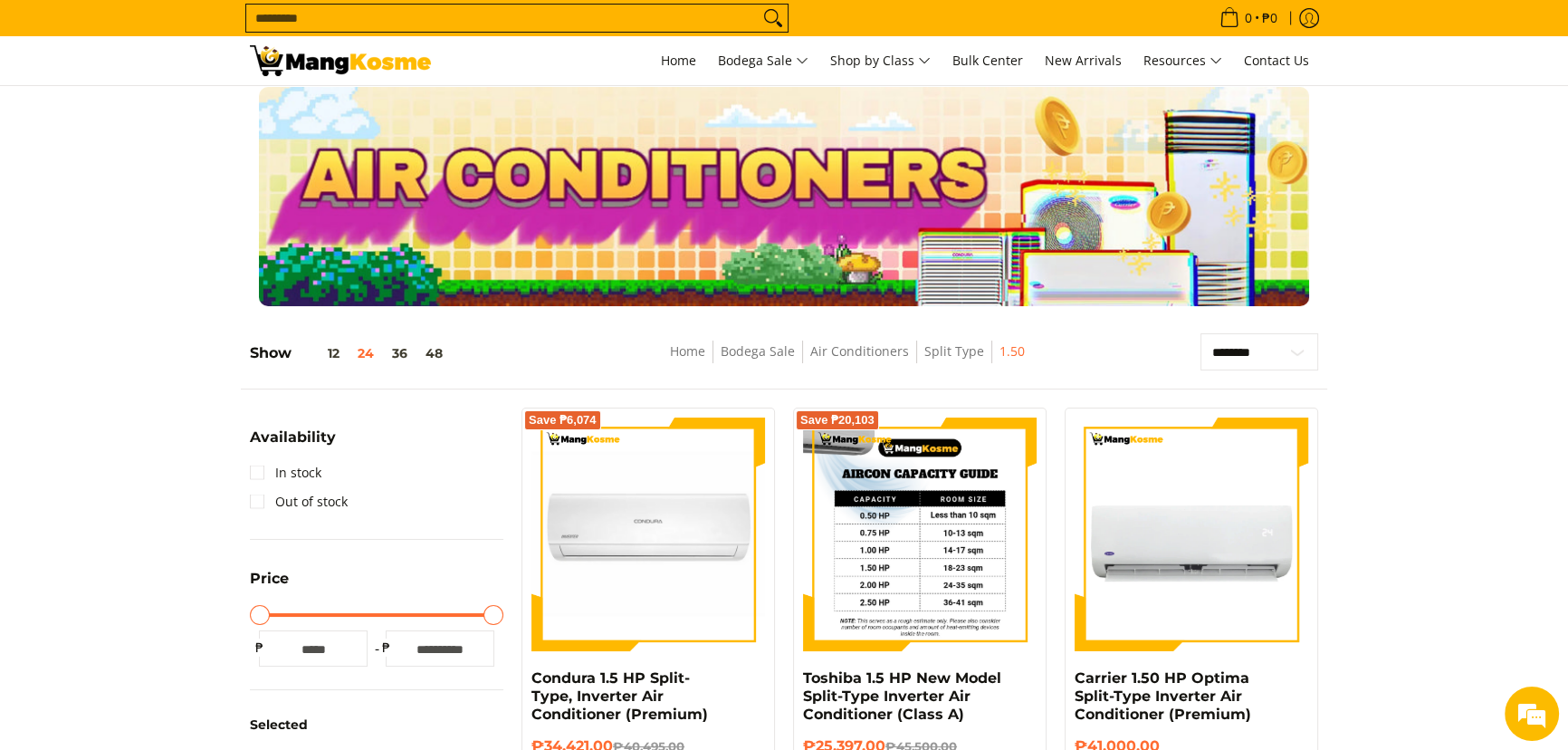
click at [909, 489] on img at bounding box center [921, 535] width 234 height 234
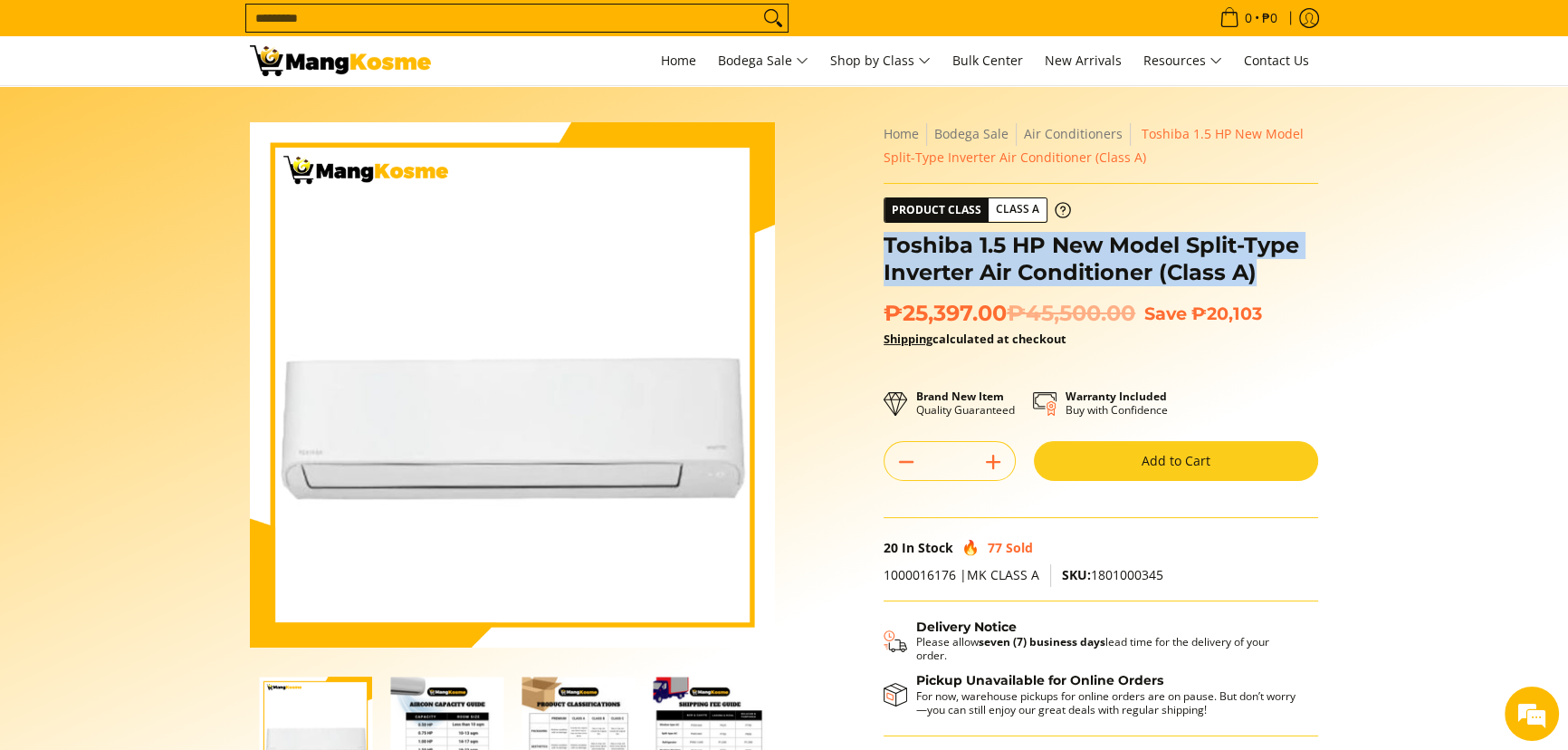
drag, startPoint x: 1253, startPoint y: 274, endPoint x: 885, endPoint y: 241, distance: 369.5
click at [885, 241] on h1 "Toshiba 1.5 HP New Model Split-Type Inverter Air Conditioner (Class A)" at bounding box center [1101, 259] width 434 height 54
copy h1 "Toshiba 1.5 HP New Model Split-Type Inverter Air Conditioner (Class A)"
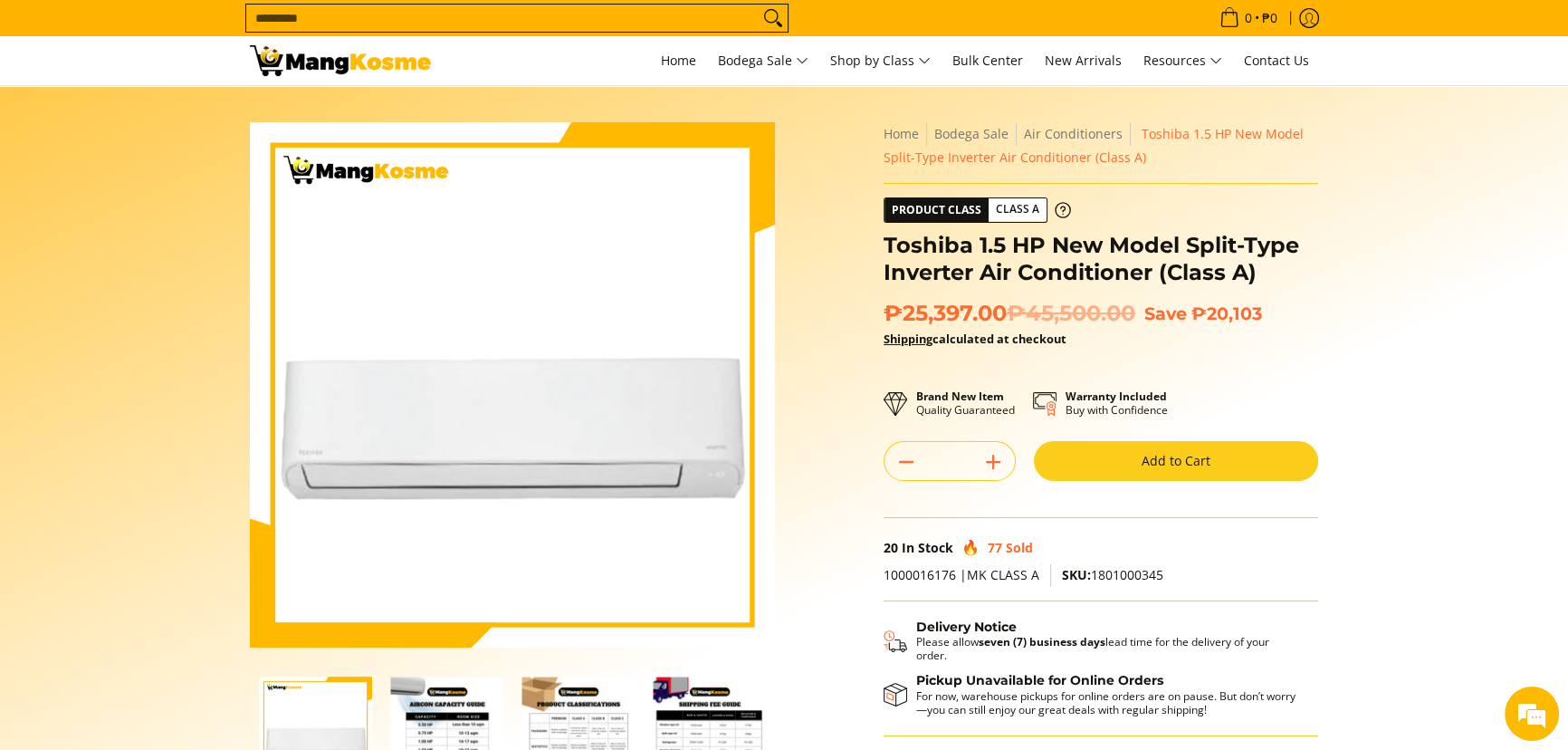
click at [1119, 572] on span "SKU: 1801000345" at bounding box center [1113, 574] width 101 height 17
copy span "1801000345"
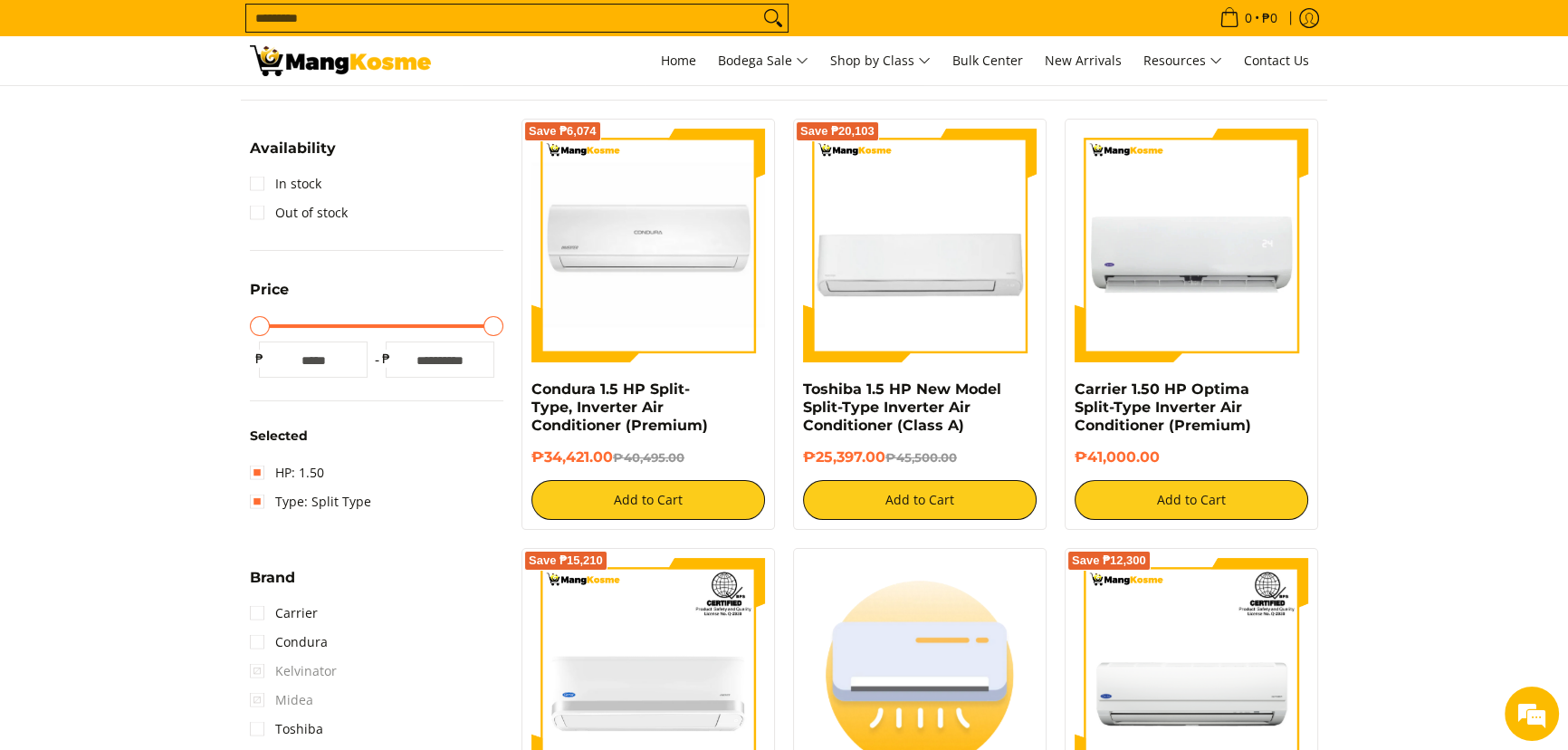
scroll to position [337, 0]
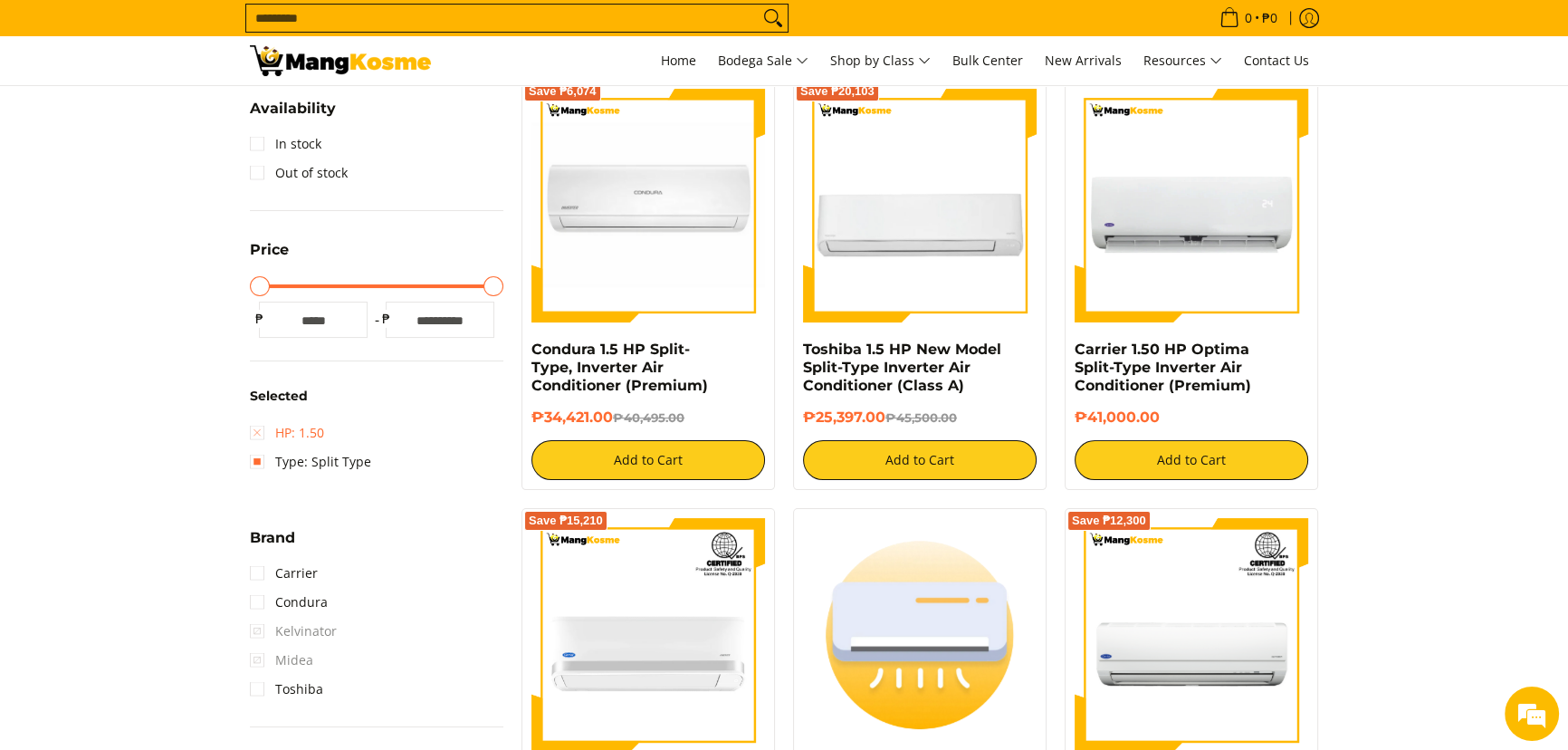
click at [272, 423] on link "HP: 1.50" at bounding box center [286, 434] width 74 height 29
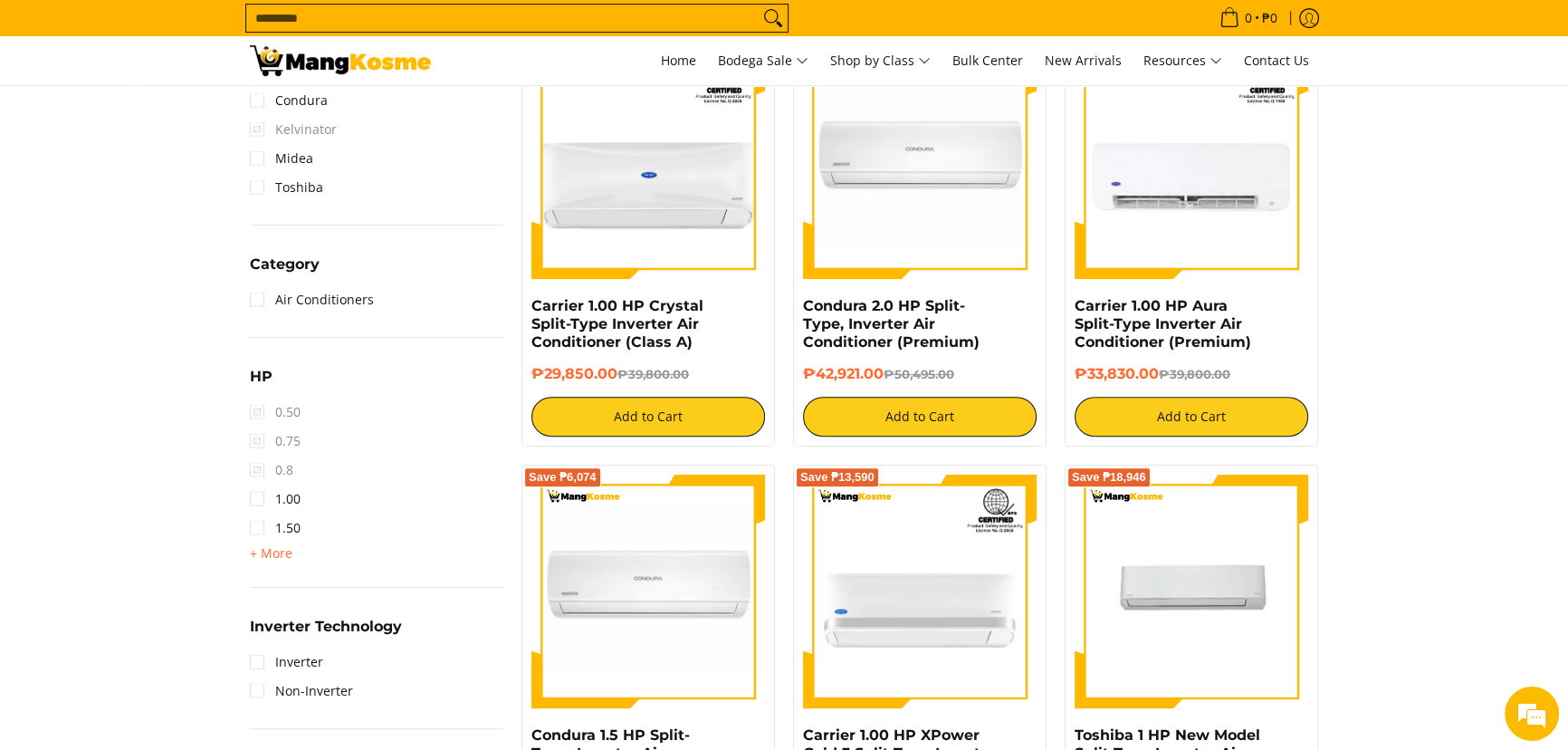
scroll to position [831, 0]
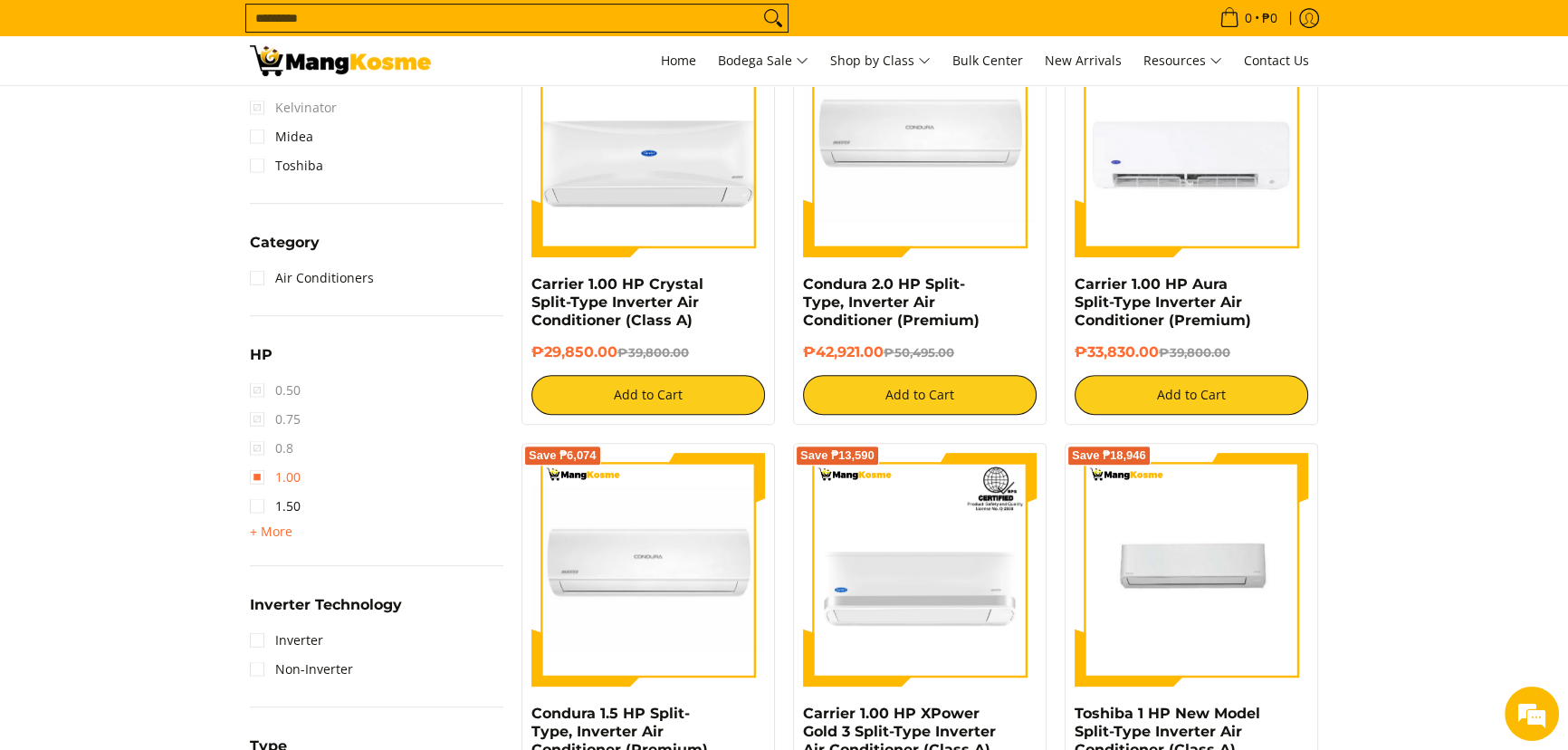
click at [290, 478] on link "1.00" at bounding box center [274, 477] width 50 height 29
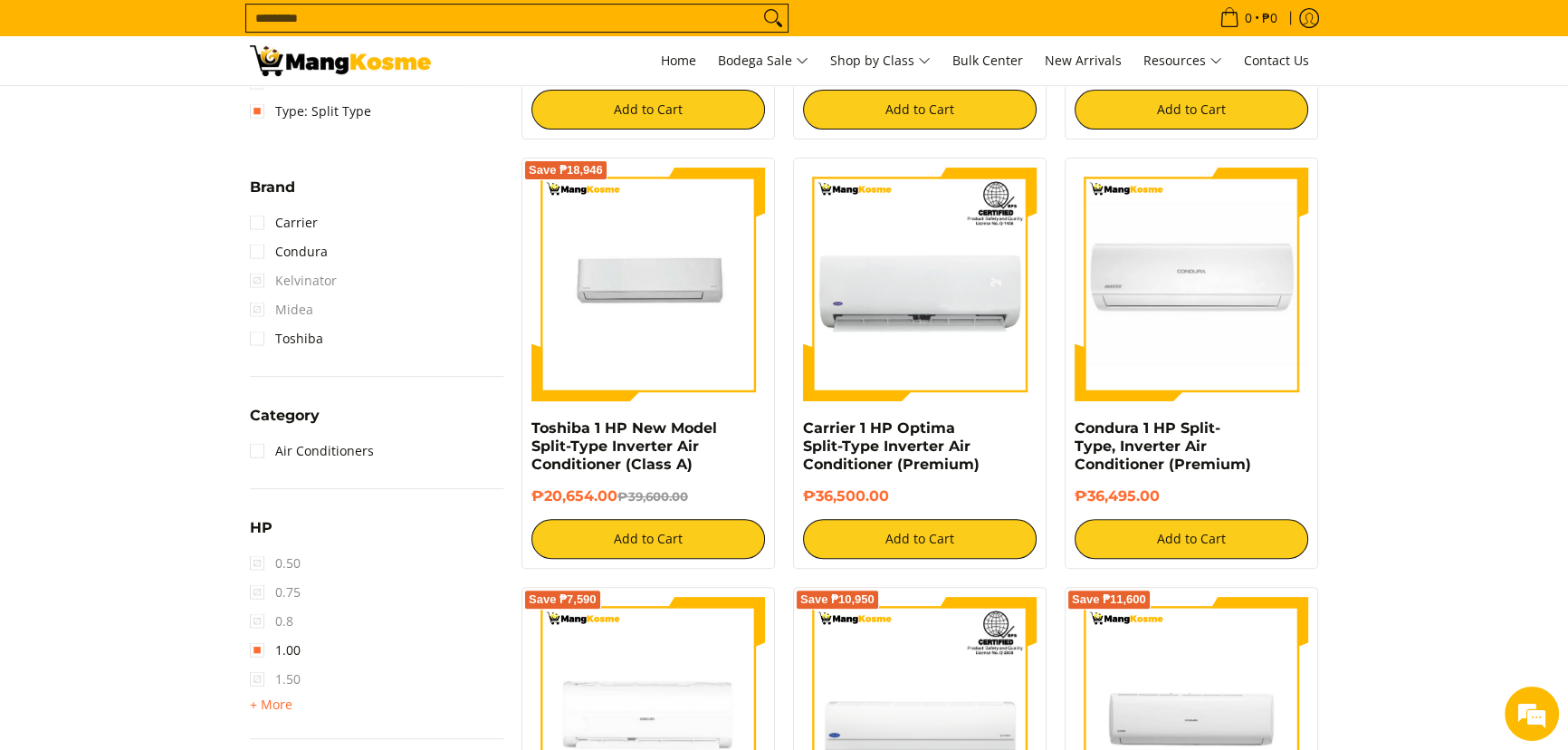
scroll to position [749, 0]
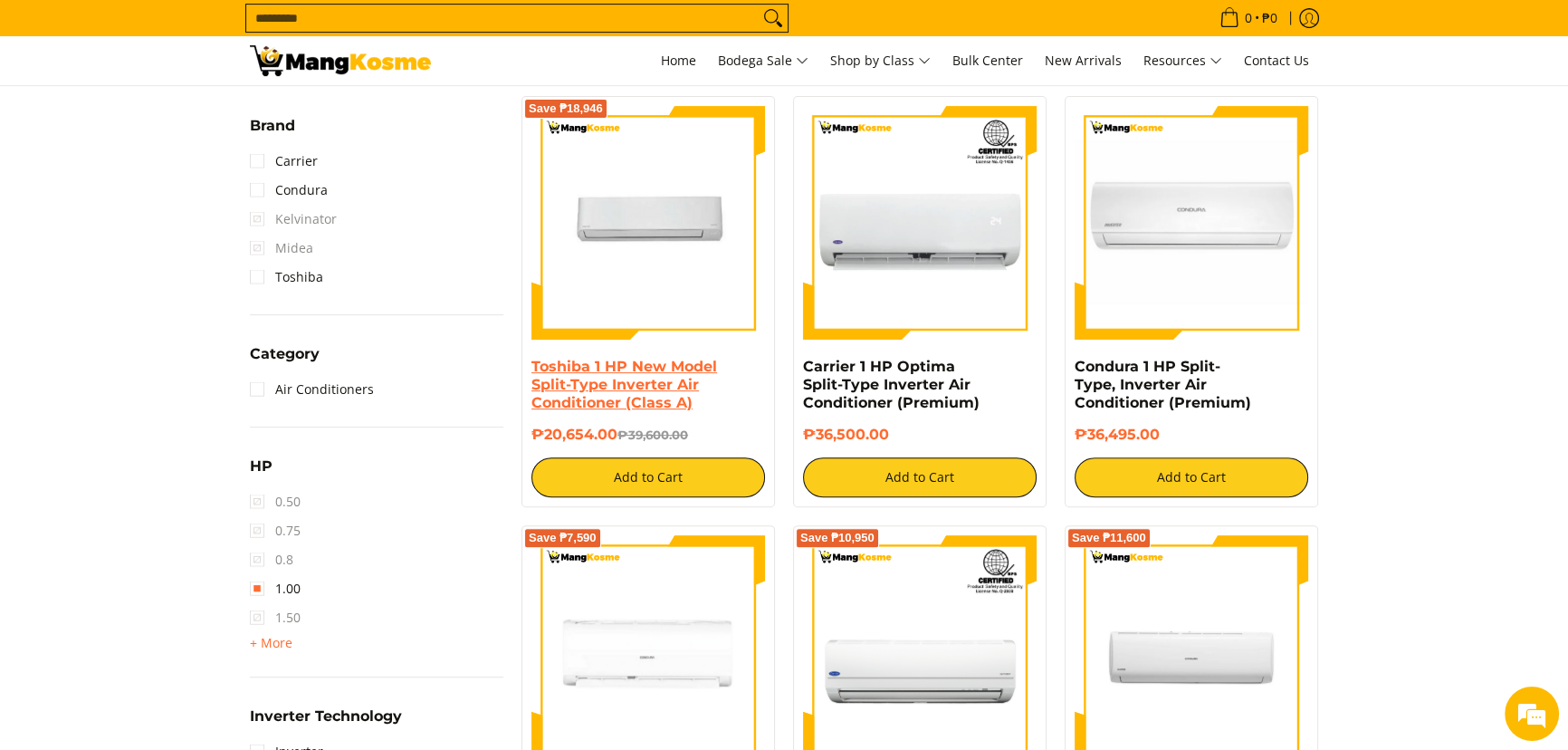
click at [673, 394] on link "Toshiba 1 HP New Model Split-Type Inverter Air Conditioner (Class A)" at bounding box center [624, 384] width 186 height 53
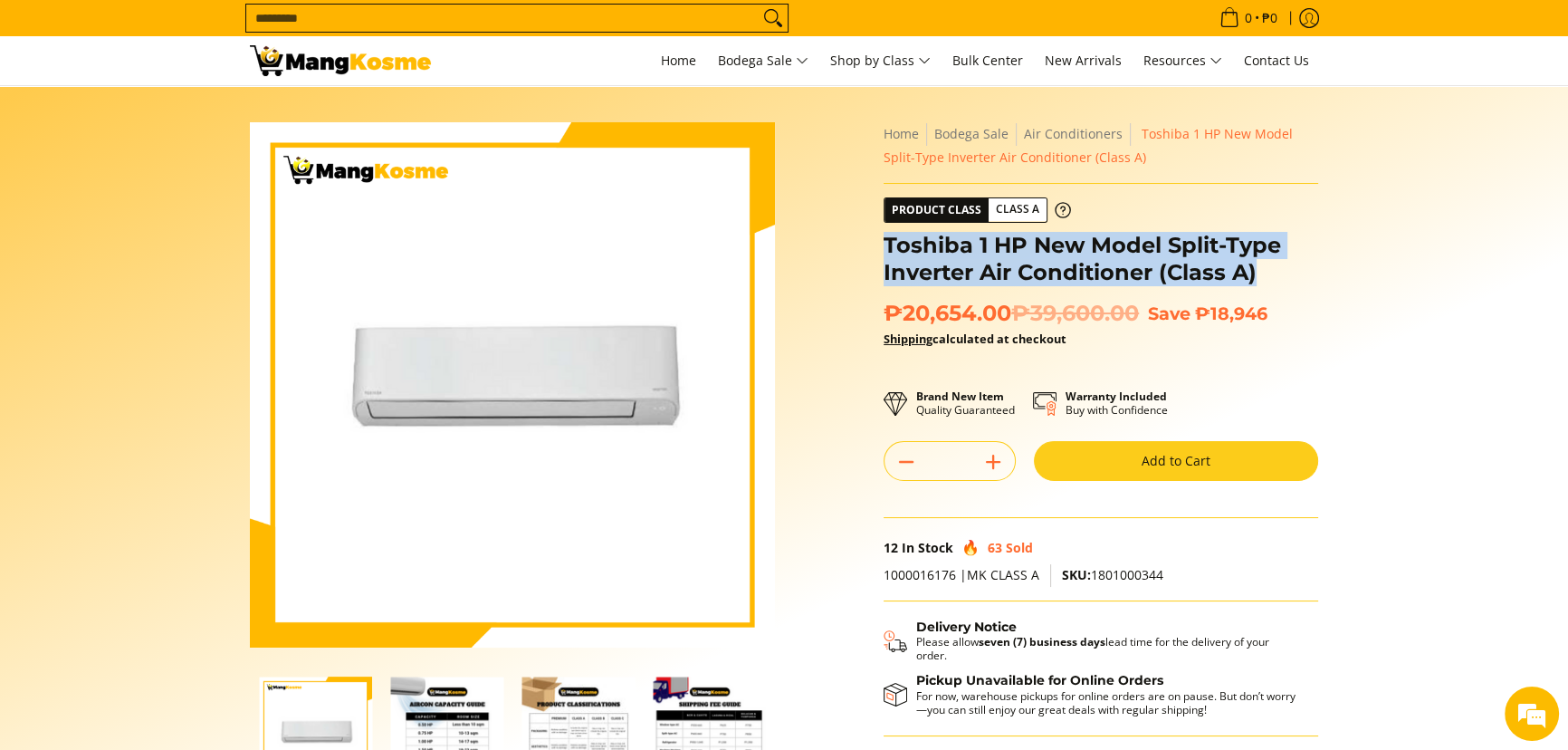
drag, startPoint x: 1253, startPoint y: 276, endPoint x: 889, endPoint y: 242, distance: 365.6
click at [889, 242] on h1 "Toshiba 1 HP New Model Split-Type Inverter Air Conditioner (Class A)" at bounding box center [1101, 259] width 434 height 54
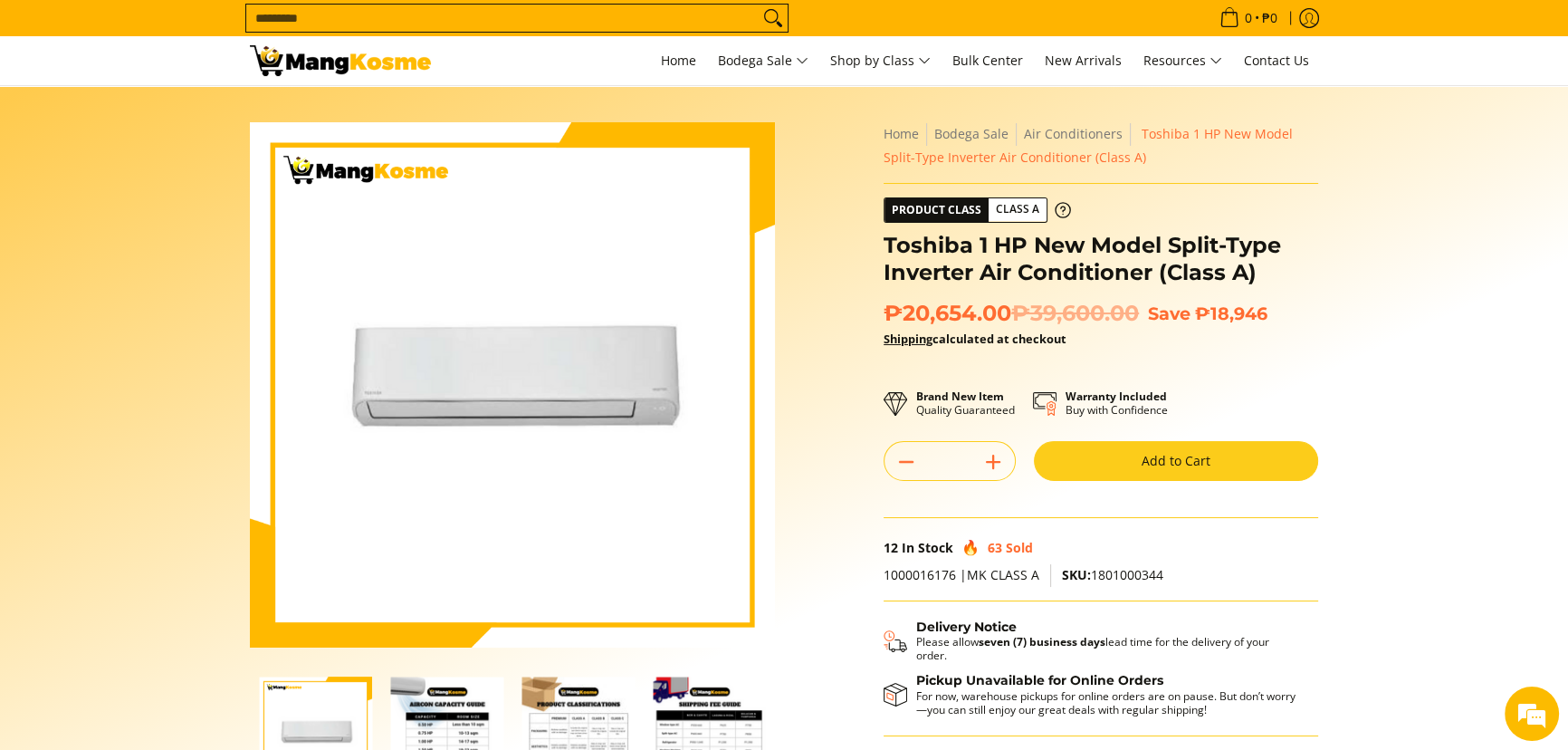
click at [1124, 569] on span "SKU: 1801000344" at bounding box center [1113, 574] width 101 height 17
copy span "1801000344"
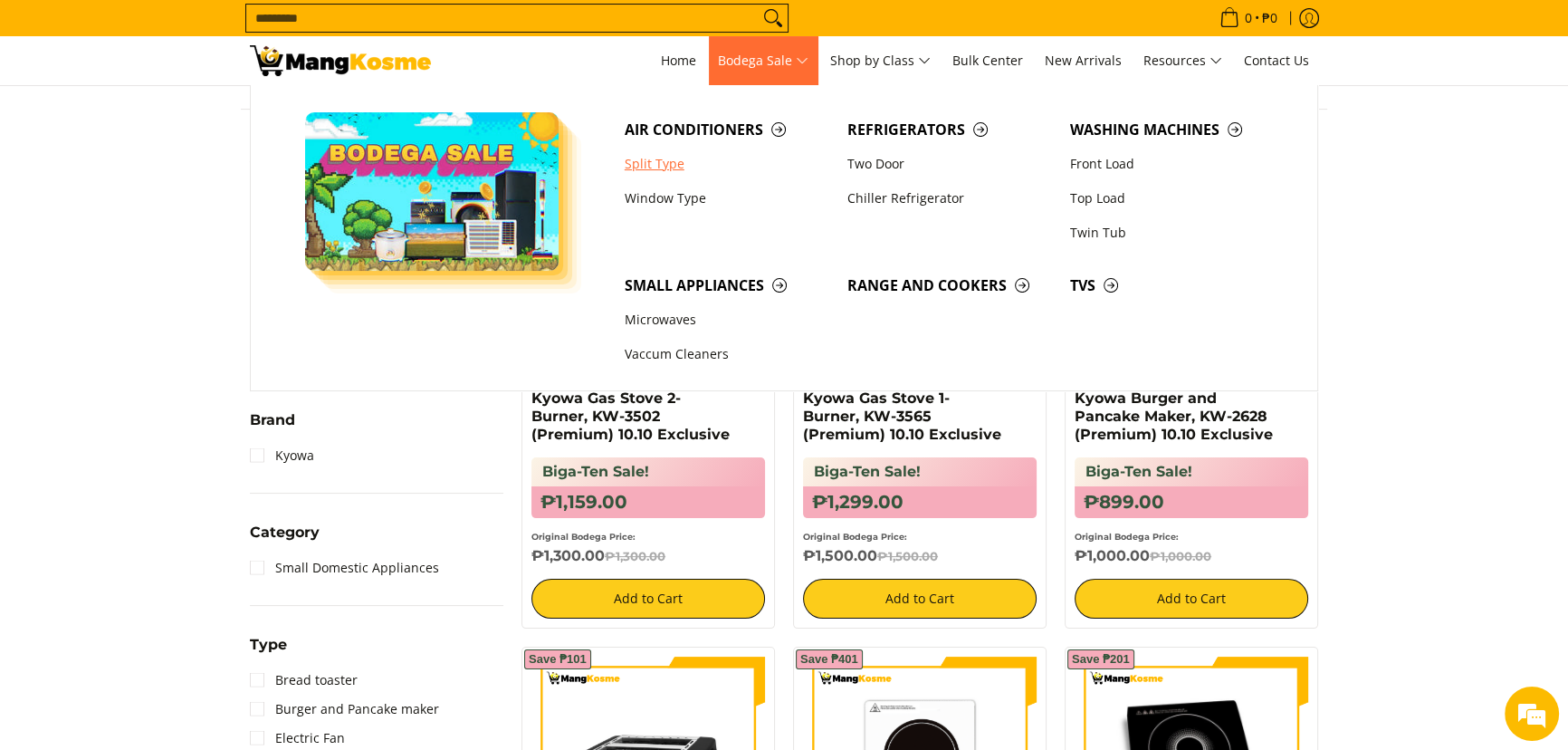
click at [679, 154] on link "Split Type" at bounding box center [728, 164] width 223 height 35
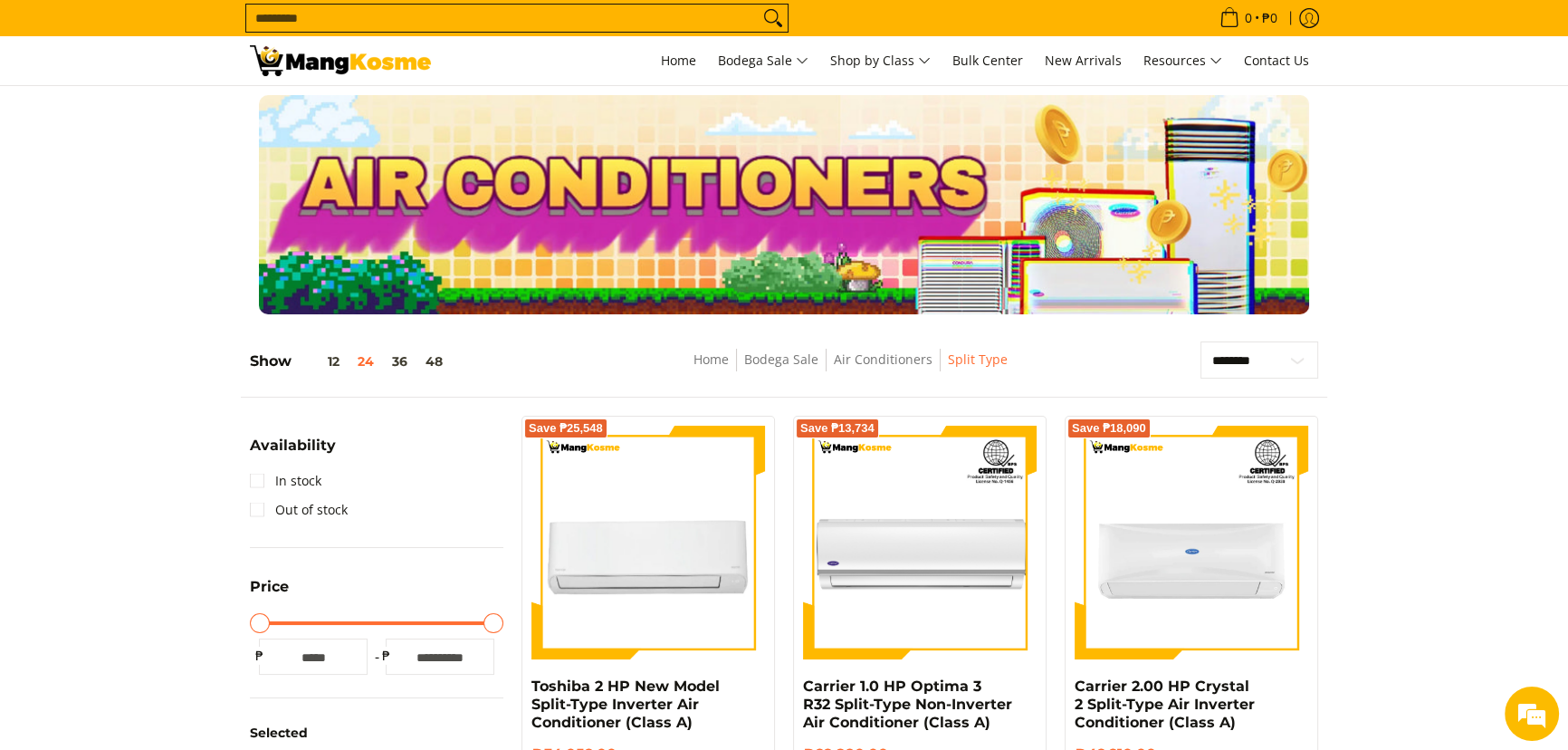
click at [585, 20] on input "Search..." at bounding box center [502, 18] width 513 height 27
paste input "**********"
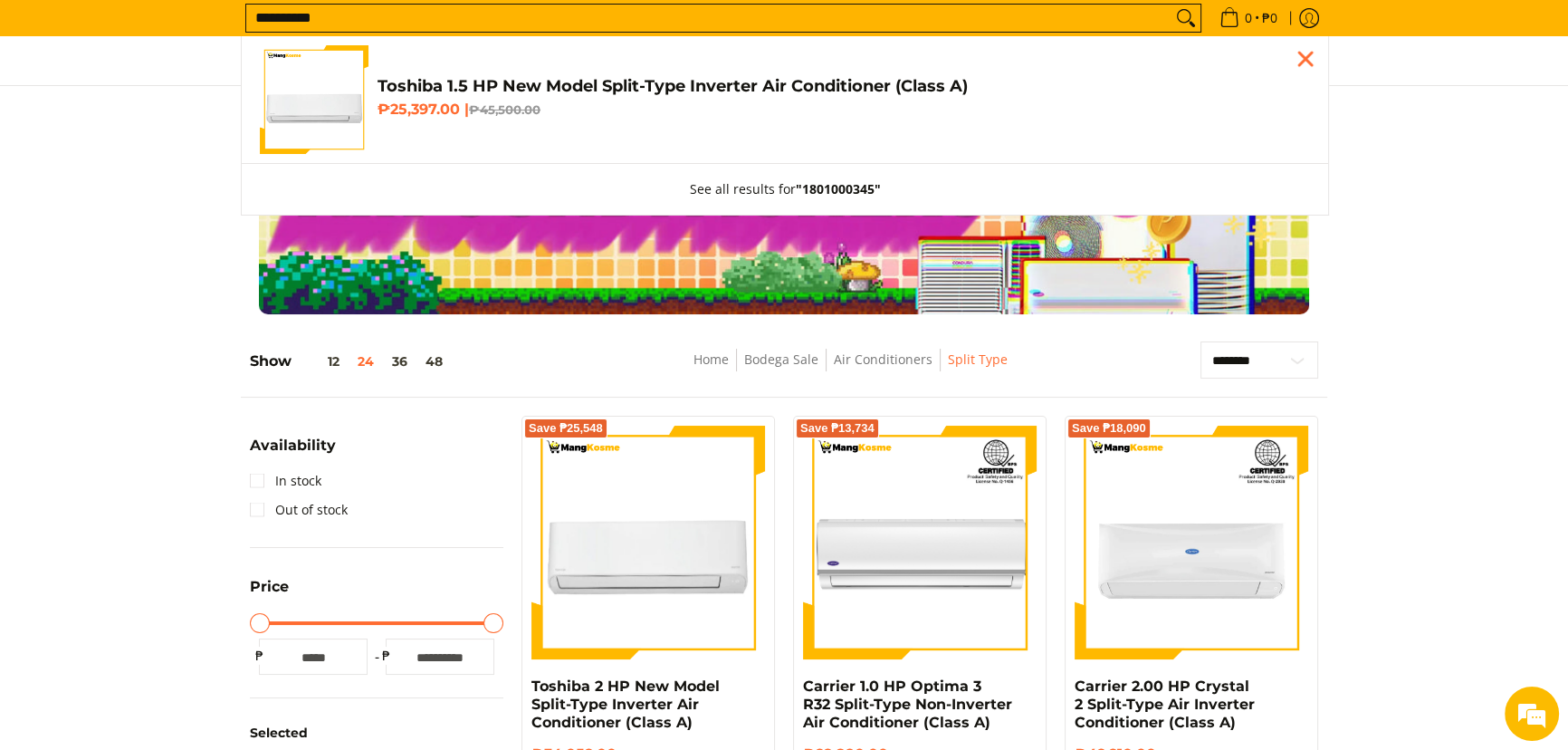
drag, startPoint x: 364, startPoint y: 11, endPoint x: 136, endPoint y: -24, distance: 230.7
paste input "Customer Navigation"
type input "**********"
